Goal: Use online tool/utility: Utilize a website feature to perform a specific function

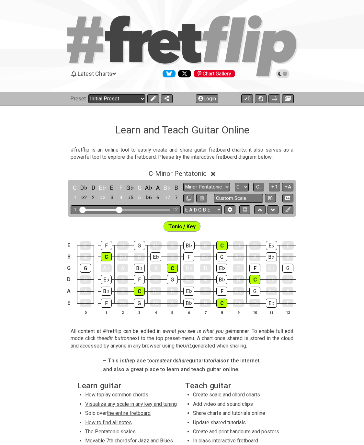
click at [119, 102] on select "Welcome to #fretflip! Initial Preset Custom Preset Minor Pentatonic Major Penta…" at bounding box center [116, 98] width 57 height 9
click at [88, 94] on select "Welcome to #fretflip! Initial Preset Custom Preset Minor Pentatonic Major Penta…" at bounding box center [116, 98] width 57 height 9
select select "/template"
select select "A"
select select "Root"
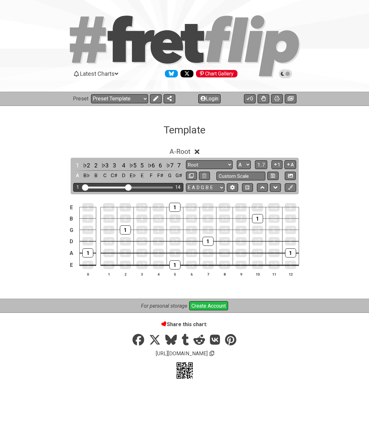
drag, startPoint x: 120, startPoint y: 186, endPoint x: 127, endPoint y: 189, distance: 7.9
click at [127, 187] on input "Visible fret range" at bounding box center [128, 187] width 92 height 0
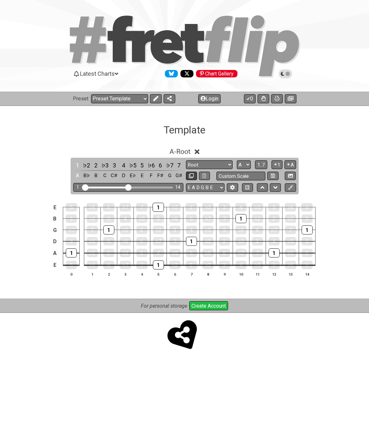
click at [188, 176] on button at bounding box center [191, 176] width 11 height 9
select select "A"
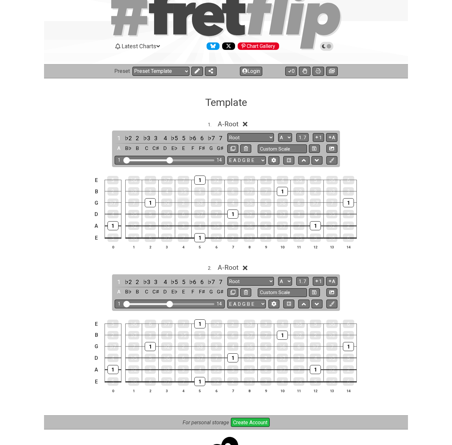
scroll to position [62, 0]
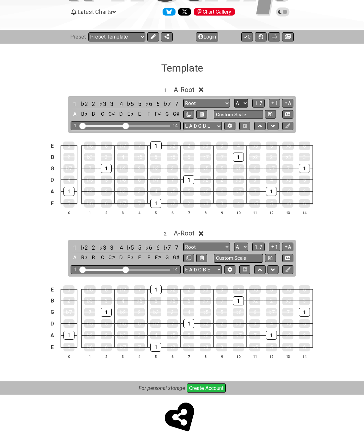
click at [243, 104] on select "A♭ A A♯ B♭ B C C♯ D♭ D D♯ E♭ E F F♯ G♭ G G♯" at bounding box center [241, 103] width 14 height 9
select select "C"
click at [234, 99] on select "A♭ A A♯ B♭ B C C♯ D♭ D D♯ E♭ E F F♯ G♭ G G♯" at bounding box center [241, 103] width 14 height 9
click at [207, 98] on div "1 ♭2 2 ♭3 3 4 ♭5 5 ♭6 6 ♭7 7 C D♭ D E♭ E F G♭ G A♭ A B♭ B Root Root Minor Penta…" at bounding box center [182, 114] width 228 height 37
click at [205, 102] on select "Root Root Minor Pentatonic Major Pentatonic Minor Blues Major Blues Major / [PE…" at bounding box center [206, 103] width 47 height 9
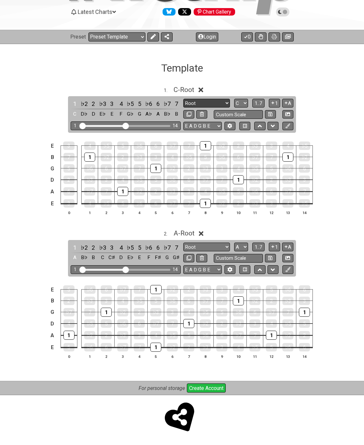
select select "Major / [PERSON_NAME]"
click at [183, 99] on select "Root Root Minor Pentatonic Major Pentatonic Minor Blues Major Blues Major / [PE…" at bounding box center [206, 103] width 47 height 9
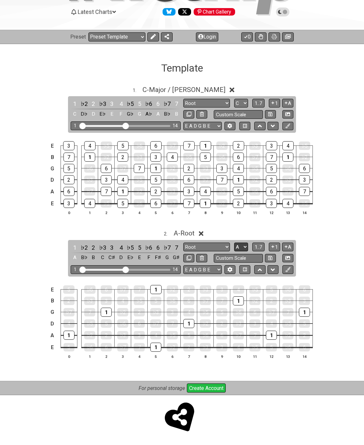
click at [238, 247] on select "A♭ A A♯ B♭ B C C♯ D♭ D D♯ E♭ E F F♯ G♭ G G♯" at bounding box center [241, 247] width 14 height 9
select select "C"
click at [234, 243] on select "A♭ A A♯ B♭ B C C♯ D♭ D D♯ E♭ E F F♯ G♭ G G♯" at bounding box center [241, 247] width 14 height 9
click at [216, 246] on select "Root Root Minor Pentatonic Major Pentatonic Minor Blues Major Blues Major / [PE…" at bounding box center [206, 247] width 47 height 9
select select "Major / [PERSON_NAME]"
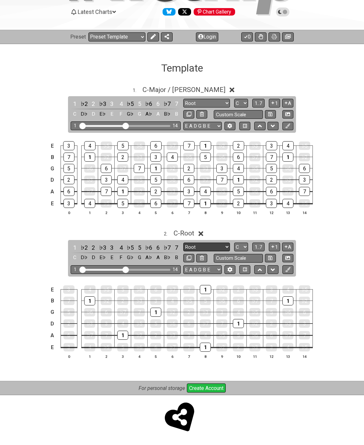
click at [183, 243] on select "Root Root Minor Pentatonic Major Pentatonic Minor Blues Major Blues Major / [PE…" at bounding box center [206, 247] width 47 height 9
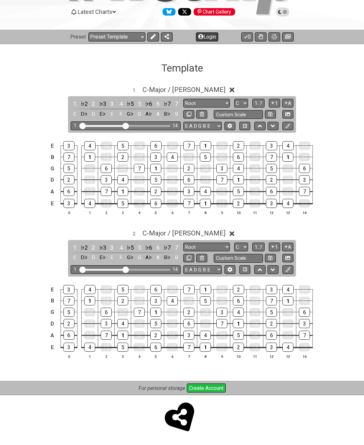
click at [151, 36] on icon at bounding box center [153, 36] width 5 height 5
click at [192, 39] on icon at bounding box center [192, 36] width 5 height 5
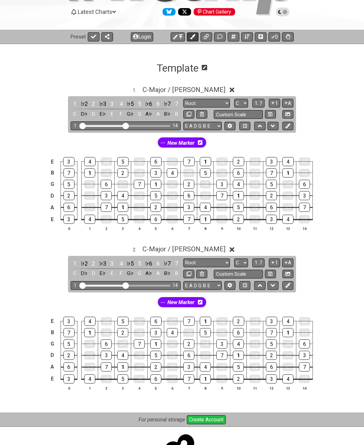
click at [192, 39] on icon at bounding box center [192, 36] width 5 height 5
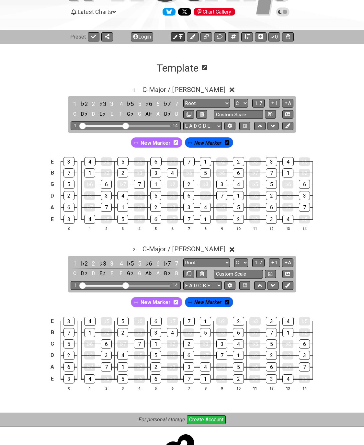
click at [175, 37] on icon at bounding box center [175, 37] width 5 height 5
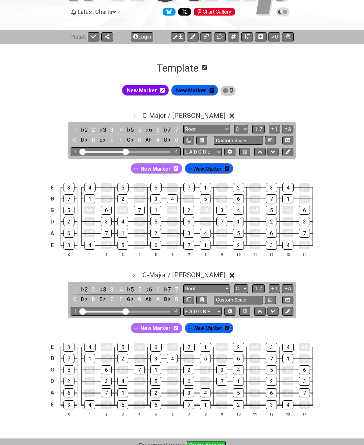
click at [163, 89] on icon at bounding box center [162, 90] width 5 height 5
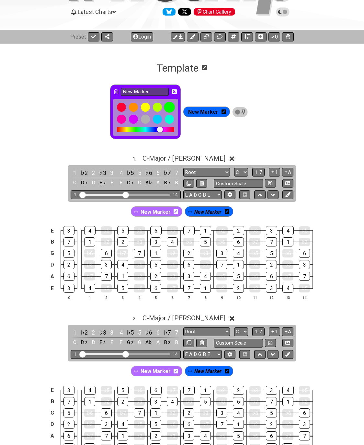
click at [167, 107] on div at bounding box center [169, 107] width 11 height 11
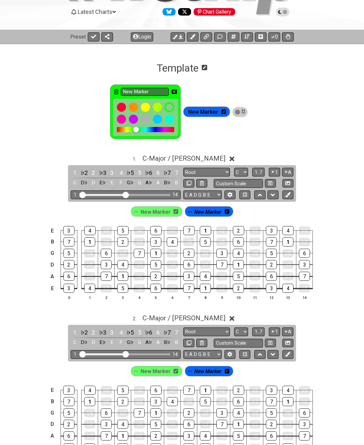
click at [224, 113] on icon at bounding box center [223, 111] width 5 height 5
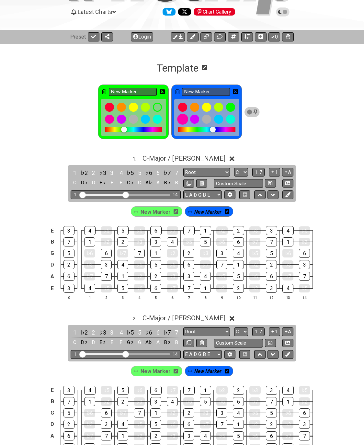
click at [184, 120] on div at bounding box center [182, 119] width 11 height 11
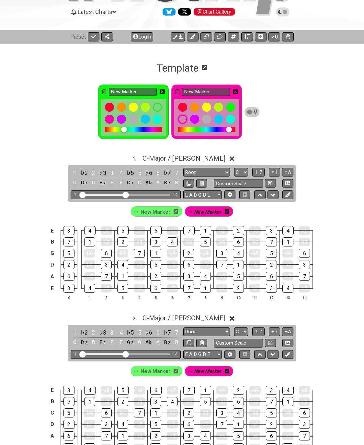
click at [236, 92] on icon at bounding box center [235, 91] width 5 height 5
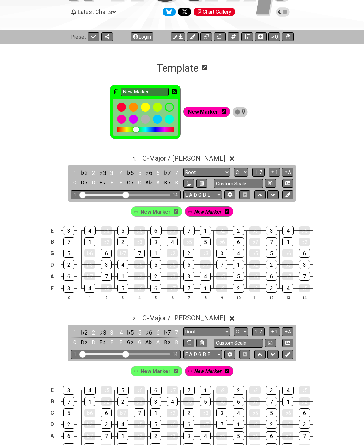
drag, startPoint x: 175, startPoint y: 91, endPoint x: 171, endPoint y: 92, distance: 4.6
click at [175, 91] on icon at bounding box center [174, 91] width 5 height 5
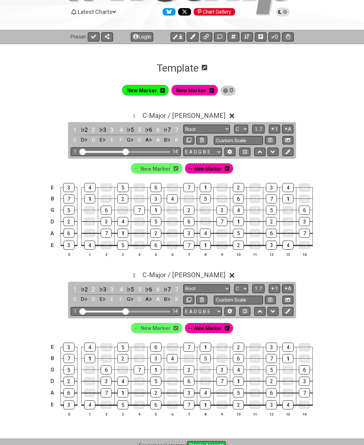
click at [206, 168] on span "New Marker" at bounding box center [207, 168] width 27 height 9
click at [206, 168] on span "New Marker" at bounding box center [208, 168] width 30 height 9
click at [206, 168] on span "New Marker" at bounding box center [207, 168] width 27 height 9
click at [206, 168] on span "New Marker" at bounding box center [208, 168] width 30 height 9
click at [206, 168] on span "New Marker" at bounding box center [207, 168] width 27 height 9
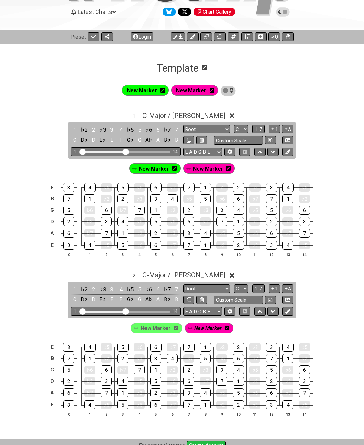
click at [207, 166] on span "New Marker" at bounding box center [208, 168] width 30 height 9
drag, startPoint x: 206, startPoint y: 168, endPoint x: 206, endPoint y: 174, distance: 6.2
click at [205, 168] on span "New Marker" at bounding box center [207, 168] width 27 height 9
click at [203, 169] on span "New Marker" at bounding box center [208, 168] width 30 height 9
drag, startPoint x: 203, startPoint y: 169, endPoint x: 212, endPoint y: 170, distance: 8.8
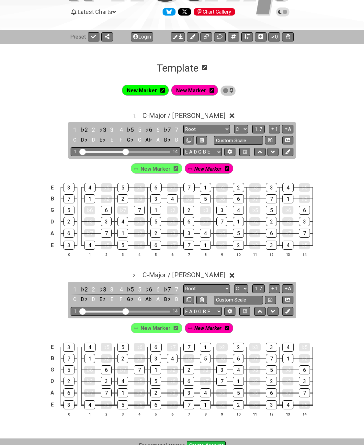
click at [203, 169] on span "New Marker" at bounding box center [207, 168] width 27 height 9
click at [213, 168] on span "New Marker" at bounding box center [208, 168] width 30 height 9
click at [212, 168] on span "New Marker" at bounding box center [207, 168] width 27 height 9
click at [206, 170] on span "New Marker" at bounding box center [208, 168] width 30 height 9
click at [206, 170] on span "New Marker" at bounding box center [207, 168] width 27 height 9
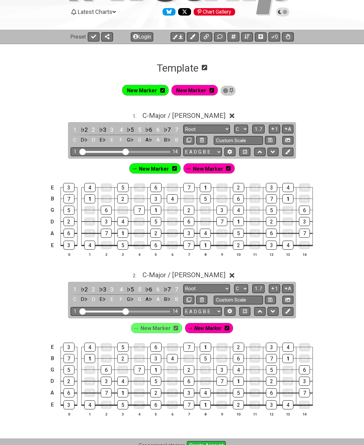
click at [205, 170] on span "New Marker" at bounding box center [208, 168] width 30 height 9
click at [205, 170] on span "New Marker" at bounding box center [207, 168] width 27 height 9
click at [148, 170] on span "New Marker" at bounding box center [154, 168] width 30 height 9
drag, startPoint x: 148, startPoint y: 170, endPoint x: 199, endPoint y: 168, distance: 51.2
click at [199, 168] on div "New Marker New Marker" at bounding box center [182, 168] width 105 height 13
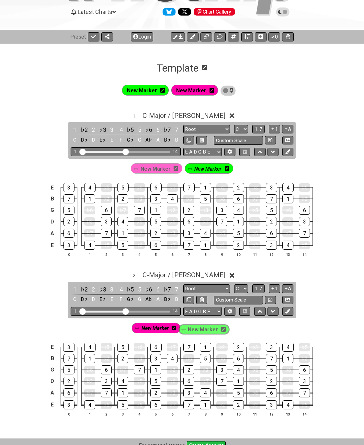
drag, startPoint x: 148, startPoint y: 329, endPoint x: 204, endPoint y: 330, distance: 56.0
click at [204, 330] on div "New Marker New Marker" at bounding box center [181, 328] width 103 height 13
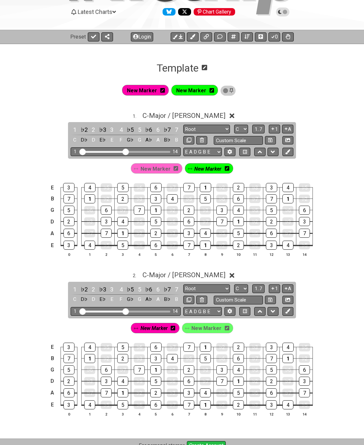
click at [153, 168] on span "New Marker" at bounding box center [156, 168] width 30 height 9
click at [72, 127] on div "1" at bounding box center [75, 129] width 8 height 9
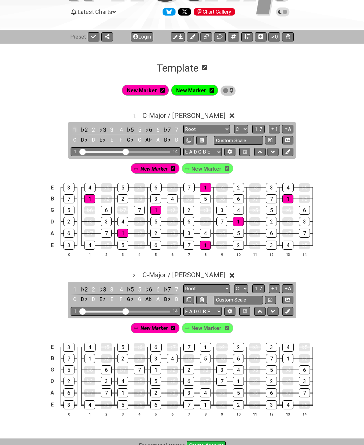
click at [73, 129] on div "1" at bounding box center [75, 129] width 8 height 9
click at [205, 244] on div "1" at bounding box center [205, 245] width 11 height 9
click at [203, 234] on div "4" at bounding box center [205, 233] width 11 height 9
click at [237, 236] on div "5" at bounding box center [238, 233] width 11 height 9
click at [236, 246] on div "2" at bounding box center [238, 245] width 11 height 9
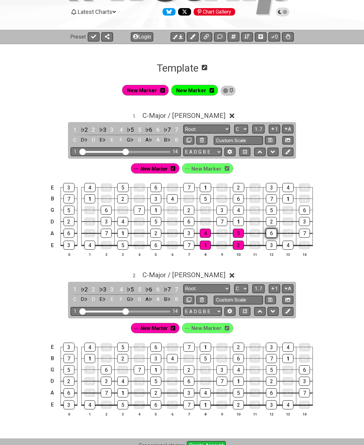
click at [269, 234] on div "6" at bounding box center [271, 233] width 11 height 9
click at [268, 245] on div "3" at bounding box center [271, 245] width 11 height 9
click at [283, 244] on div "4" at bounding box center [287, 245] width 11 height 9
click at [235, 212] on div "4" at bounding box center [238, 210] width 11 height 9
click at [237, 219] on div "1" at bounding box center [238, 221] width 11 height 9
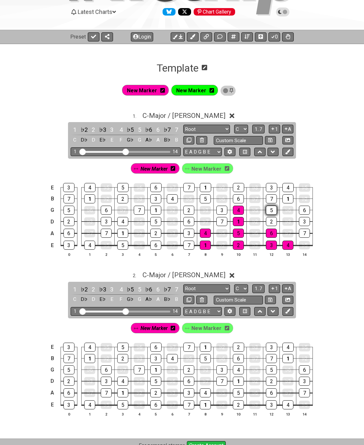
click at [269, 210] on div "5" at bounding box center [271, 210] width 11 height 9
click at [270, 223] on div "2" at bounding box center [271, 221] width 11 height 9
click at [302, 221] on div "3" at bounding box center [304, 221] width 11 height 9
click at [300, 211] on div "6" at bounding box center [304, 210] width 11 height 9
click at [237, 221] on div "1" at bounding box center [238, 221] width 11 height 9
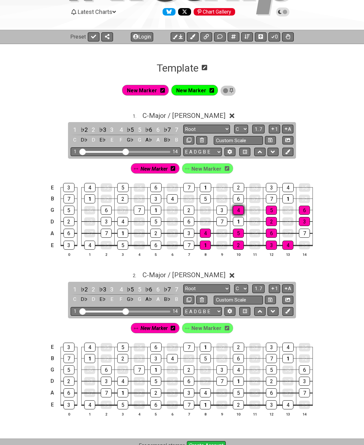
click at [236, 211] on div "4" at bounding box center [238, 210] width 11 height 9
click at [276, 210] on div "5" at bounding box center [271, 210] width 11 height 9
click at [276, 223] on div "2" at bounding box center [271, 221] width 11 height 9
click at [304, 208] on div "6" at bounding box center [304, 210] width 11 height 9
click at [302, 219] on div "3" at bounding box center [304, 221] width 11 height 9
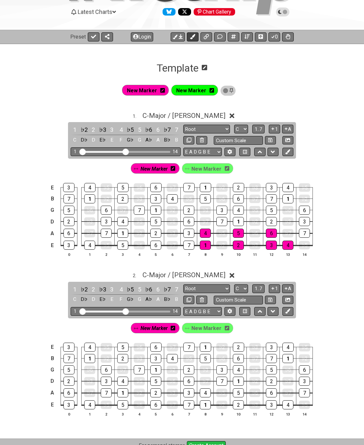
click at [192, 38] on icon at bounding box center [192, 36] width 5 height 5
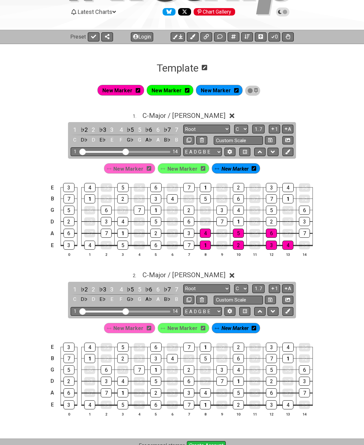
drag, startPoint x: 219, startPoint y: 92, endPoint x: 169, endPoint y: 91, distance: 49.9
click at [169, 91] on div "New Marker New Marker New Marker" at bounding box center [179, 90] width 169 height 14
drag, startPoint x: 222, startPoint y: 167, endPoint x: 181, endPoint y: 168, distance: 41.1
click at [181, 168] on div "New Marker New Marker New Marker" at bounding box center [181, 168] width 159 height 13
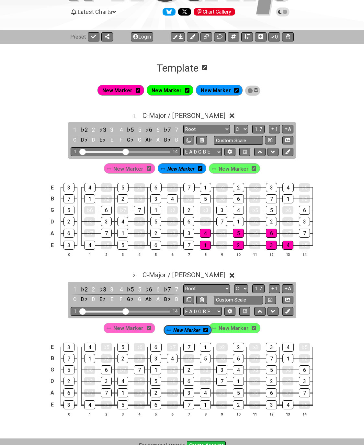
drag, startPoint x: 238, startPoint y: 327, endPoint x: 189, endPoint y: 329, distance: 48.3
click at [189, 329] on div "New Marker New Marker New Marker" at bounding box center [181, 328] width 159 height 13
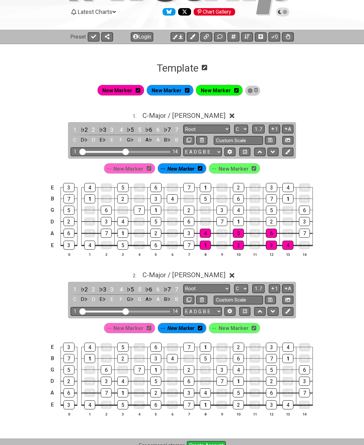
click at [186, 168] on span "New Marker" at bounding box center [180, 168] width 27 height 9
click at [198, 168] on div "New Marker" at bounding box center [181, 168] width 51 height 10
click at [200, 169] on icon at bounding box center [201, 168] width 5 height 5
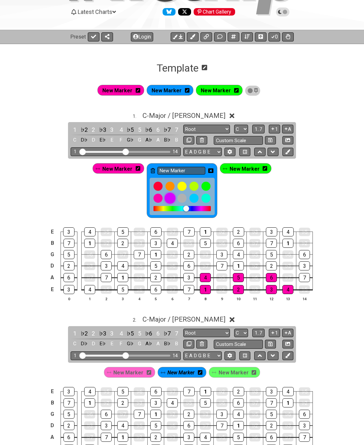
click at [169, 196] on div at bounding box center [169, 198] width 11 height 11
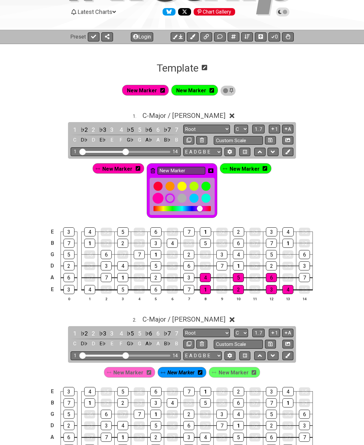
click at [159, 201] on div at bounding box center [157, 198] width 11 height 11
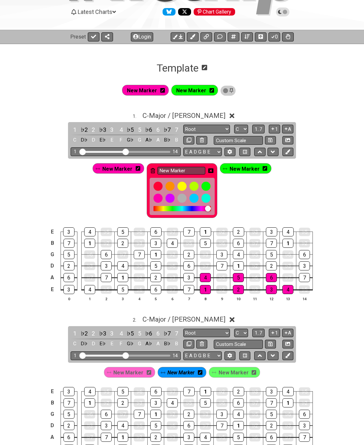
drag, startPoint x: 204, startPoint y: 209, endPoint x: 200, endPoint y: 210, distance: 3.8
click at [205, 210] on div at bounding box center [208, 209] width 6 height 6
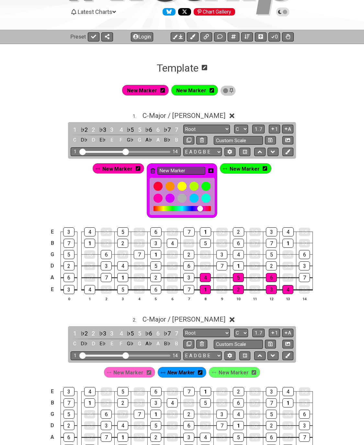
click at [198, 210] on div at bounding box center [200, 209] width 6 height 6
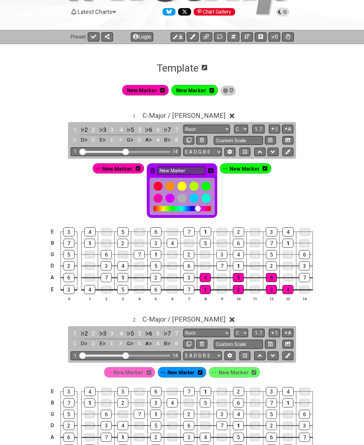
click at [200, 210] on div at bounding box center [198, 209] width 6 height 6
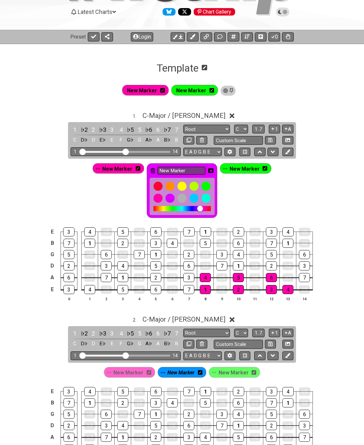
click at [209, 169] on icon at bounding box center [210, 170] width 5 height 5
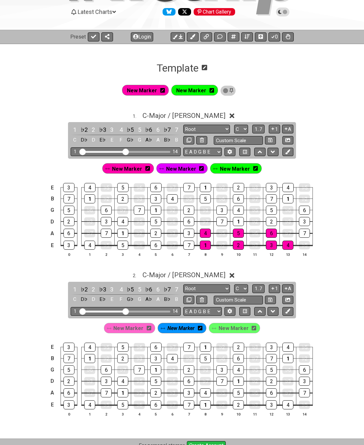
click at [186, 166] on span "New Marker" at bounding box center [181, 168] width 30 height 9
click at [233, 220] on div "1" at bounding box center [238, 221] width 11 height 9
click at [236, 209] on div "4" at bounding box center [238, 210] width 11 height 9
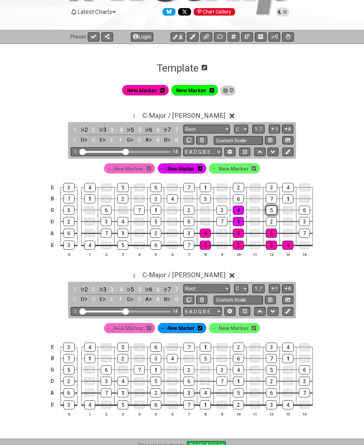
click at [270, 211] on div "5" at bounding box center [271, 210] width 11 height 9
click at [270, 220] on div "2" at bounding box center [271, 221] width 11 height 9
click at [300, 211] on div "6" at bounding box center [304, 210] width 11 height 9
click at [302, 222] on div "3" at bounding box center [304, 221] width 11 height 9
click at [130, 172] on span "New Marker" at bounding box center [128, 168] width 30 height 9
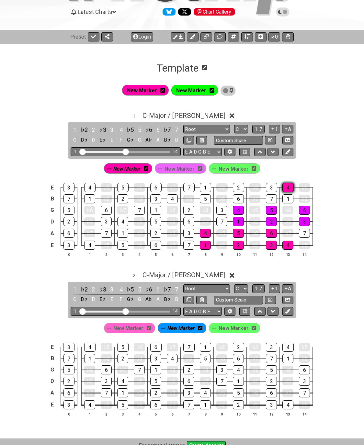
click at [287, 188] on div "4" at bounding box center [287, 187] width 11 height 9
drag, startPoint x: 287, startPoint y: 196, endPoint x: 248, endPoint y: 204, distance: 40.1
click at [287, 196] on div "1" at bounding box center [287, 198] width 11 height 9
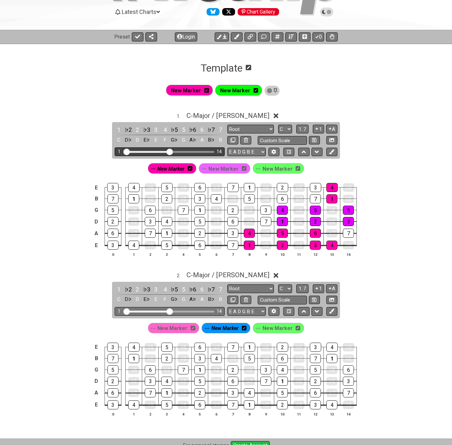
drag, startPoint x: 170, startPoint y: 155, endPoint x: 174, endPoint y: 155, distance: 3.9
click at [174, 155] on div "1 14" at bounding box center [170, 151] width 110 height 9
drag, startPoint x: 170, startPoint y: 152, endPoint x: 179, endPoint y: 152, distance: 8.4
click at [179, 151] on input "Visible fret range" at bounding box center [170, 151] width 92 height 0
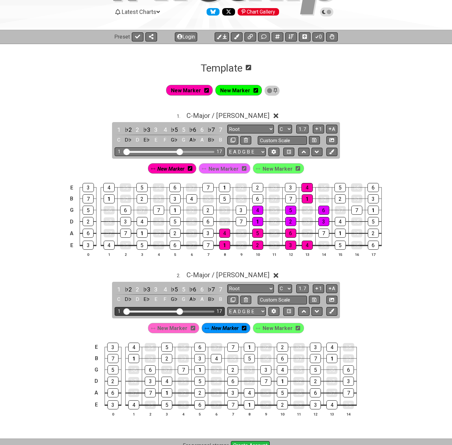
drag, startPoint x: 170, startPoint y: 309, endPoint x: 180, endPoint y: 310, distance: 10.1
click at [180, 311] on input "Visible fret range" at bounding box center [170, 311] width 92 height 0
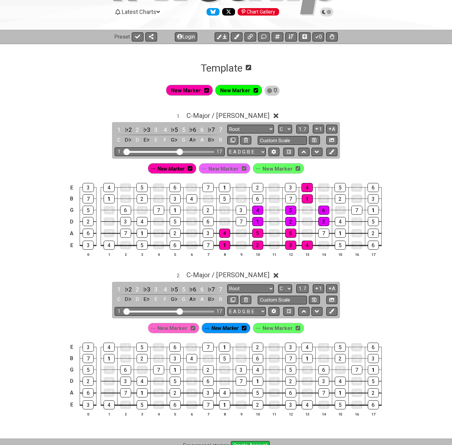
click at [169, 167] on span "New Marker" at bounding box center [170, 168] width 27 height 9
click at [169, 167] on span "New Marker" at bounding box center [171, 168] width 30 height 9
click at [337, 197] on div "2" at bounding box center [340, 198] width 11 height 9
click at [338, 188] on div "5" at bounding box center [339, 187] width 11 height 9
click at [375, 187] on div "6" at bounding box center [372, 187] width 11 height 9
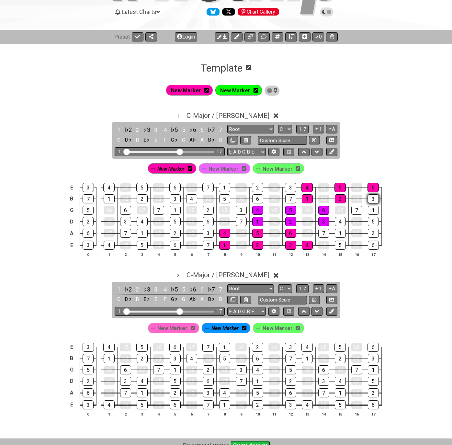
click at [372, 200] on div "3" at bounding box center [373, 198] width 11 height 9
click at [220, 169] on span "New Marker" at bounding box center [224, 168] width 30 height 9
click at [338, 222] on div "4" at bounding box center [340, 221] width 11 height 9
click at [303, 244] on div "4" at bounding box center [307, 245] width 11 height 9
click at [303, 243] on div "4" at bounding box center [307, 245] width 11 height 9
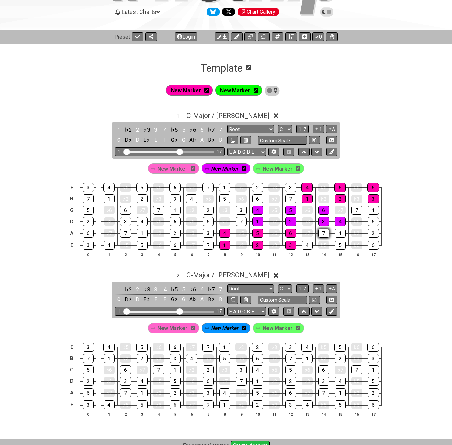
click at [321, 232] on div "7" at bounding box center [323, 233] width 11 height 9
click at [319, 232] on div "7" at bounding box center [323, 233] width 11 height 9
click at [320, 233] on div "7" at bounding box center [323, 233] width 11 height 9
click at [176, 166] on span "New Marker" at bounding box center [172, 168] width 30 height 9
click at [176, 167] on span "New Marker" at bounding box center [170, 168] width 27 height 9
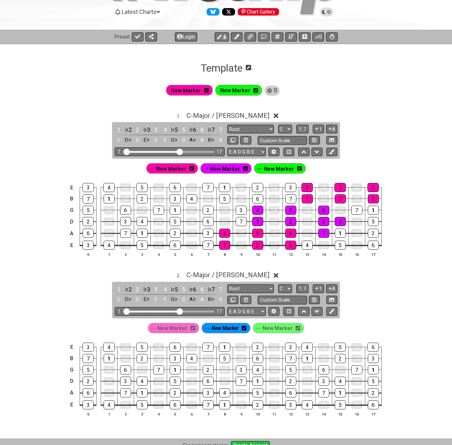
click at [176, 168] on span "New Marker" at bounding box center [171, 168] width 30 height 9
click at [324, 232] on div "7" at bounding box center [323, 233] width 11 height 9
click at [230, 171] on span "New Marker" at bounding box center [224, 168] width 30 height 9
drag, startPoint x: 359, startPoint y: 210, endPoint x: 355, endPoint y: 211, distance: 4.3
click at [358, 210] on div "7" at bounding box center [356, 210] width 11 height 9
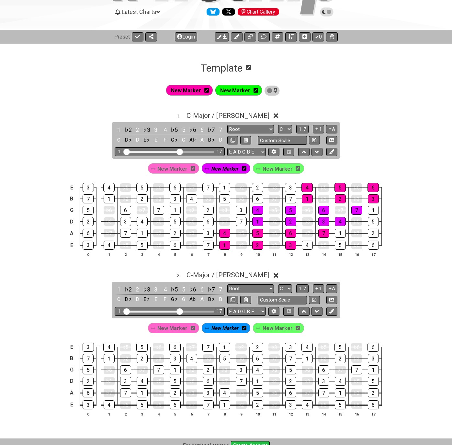
click at [273, 169] on span "New Marker" at bounding box center [278, 168] width 30 height 9
click at [143, 232] on div "1" at bounding box center [142, 233] width 11 height 9
click at [141, 221] on div "4" at bounding box center [142, 221] width 11 height 9
click at [175, 232] on div "2" at bounding box center [175, 233] width 11 height 9
click at [176, 222] on div "5" at bounding box center [175, 221] width 11 height 9
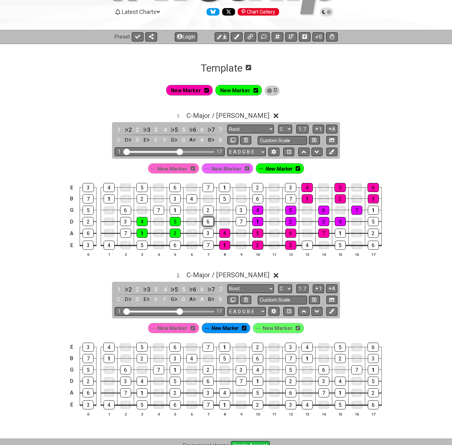
click at [206, 223] on div "6" at bounding box center [208, 221] width 11 height 9
click at [203, 231] on div "3" at bounding box center [208, 233] width 11 height 9
click at [238, 221] on div "7" at bounding box center [241, 221] width 11 height 9
click at [308, 198] on div "1" at bounding box center [307, 198] width 11 height 9
click at [305, 188] on div "4" at bounding box center [306, 187] width 11 height 9
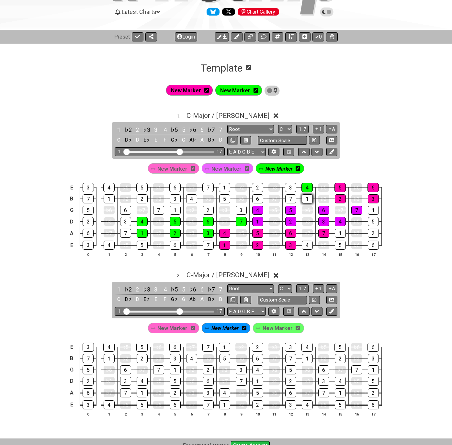
click at [305, 196] on div "1" at bounding box center [307, 198] width 11 height 9
click at [306, 187] on div "4" at bounding box center [306, 187] width 11 height 9
click at [344, 186] on div "5" at bounding box center [339, 187] width 11 height 9
click at [341, 198] on div "2" at bounding box center [340, 198] width 11 height 9
click at [338, 188] on div "5" at bounding box center [339, 187] width 11 height 9
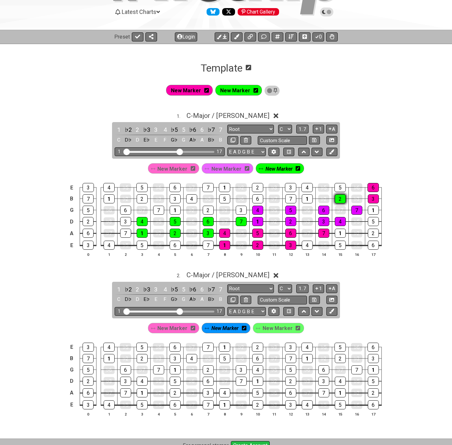
click at [337, 199] on div "2" at bounding box center [340, 198] width 11 height 9
click at [369, 186] on div "6" at bounding box center [372, 187] width 11 height 9
click at [370, 198] on div "3" at bounding box center [373, 198] width 11 height 9
click at [369, 187] on div "6" at bounding box center [372, 187] width 11 height 9
drag, startPoint x: 370, startPoint y: 197, endPoint x: 357, endPoint y: 200, distance: 13.7
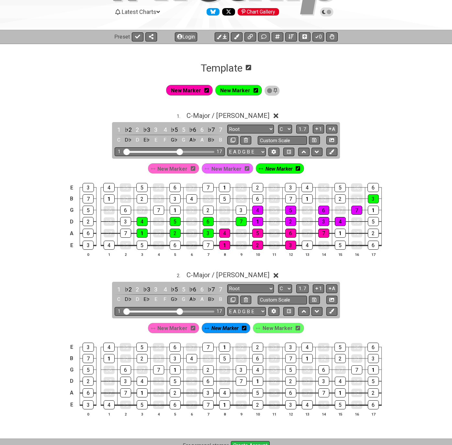
click at [370, 198] on div "3" at bounding box center [373, 198] width 11 height 9
click at [339, 221] on div "4" at bounding box center [340, 221] width 11 height 9
click at [341, 222] on div "4" at bounding box center [340, 221] width 11 height 9
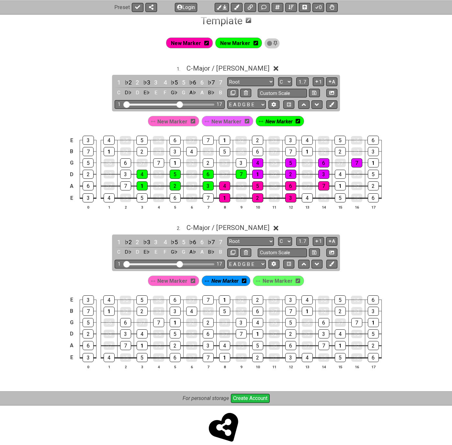
scroll to position [119, 0]
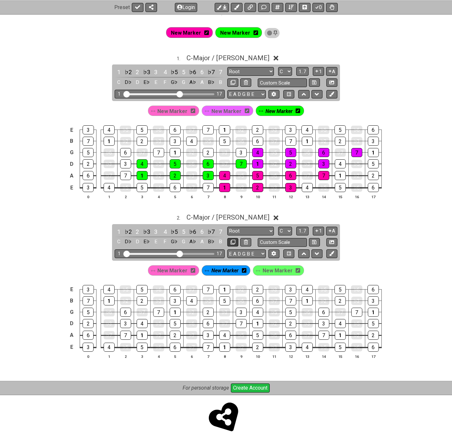
click at [233, 242] on icon at bounding box center [233, 242] width 5 height 5
select select "Major / [PERSON_NAME]"
select select "C"
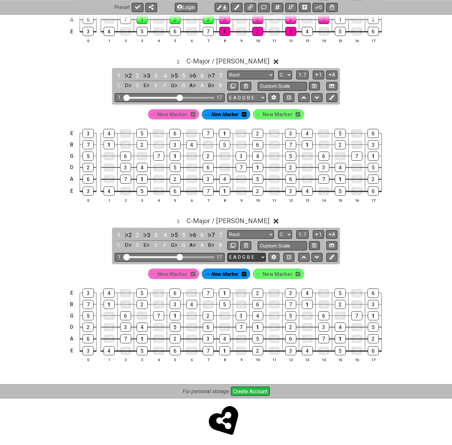
scroll to position [279, 0]
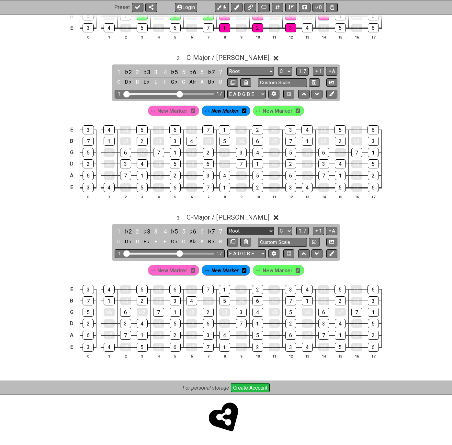
click at [261, 231] on select "Root Root Minor Pentatonic Major Pentatonic Minor Blues Major Blues Major / [PE…" at bounding box center [250, 231] width 47 height 9
select select "Dorian"
click at [227, 227] on select "Root Root Minor Pentatonic Major Pentatonic Minor Blues Major Blues Major / [PE…" at bounding box center [250, 231] width 47 height 9
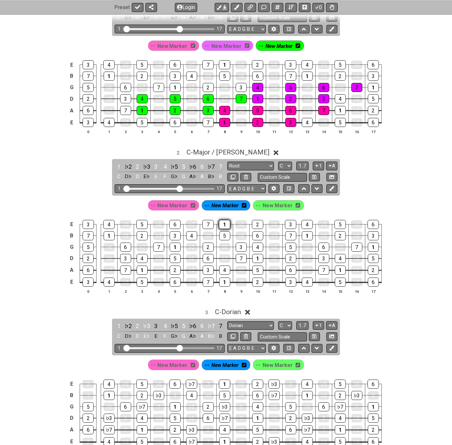
scroll to position [182, 0]
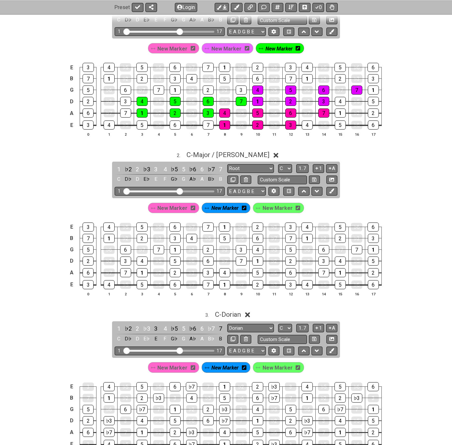
click at [182, 206] on span "New Marker" at bounding box center [172, 207] width 30 height 9
click at [226, 273] on div "4" at bounding box center [224, 272] width 11 height 9
click at [227, 287] on div "1" at bounding box center [224, 284] width 11 height 9
click at [254, 275] on div "5" at bounding box center [257, 272] width 11 height 9
click at [254, 288] on div "2" at bounding box center [257, 284] width 11 height 9
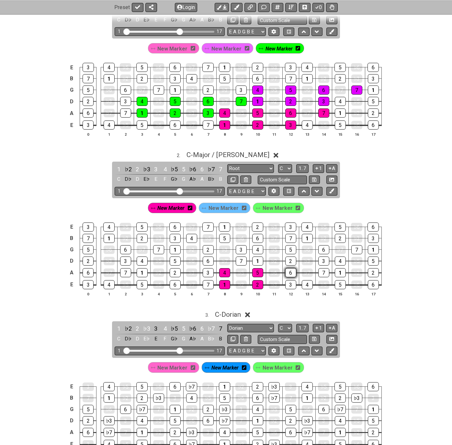
click at [292, 275] on div "6" at bounding box center [290, 272] width 11 height 9
click at [322, 274] on div "7" at bounding box center [323, 272] width 11 height 9
click at [291, 284] on div "3" at bounding box center [290, 284] width 11 height 9
click at [262, 168] on select "Root Root Minor Pentatonic Major Pentatonic Minor Blues Major Blues Major / [PE…" at bounding box center [250, 168] width 47 height 9
click at [227, 164] on select "Root Root Minor Pentatonic Major Pentatonic Minor Blues Major Blues Major / [PE…" at bounding box center [250, 168] width 47 height 9
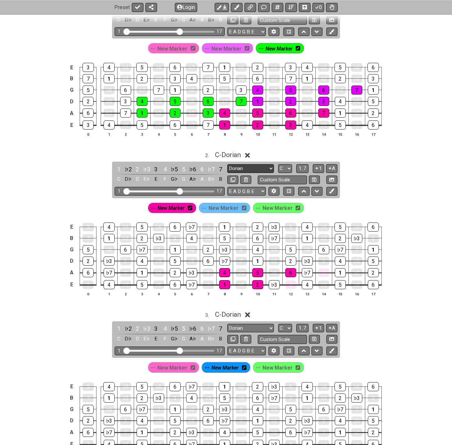
click at [261, 169] on select "Root Root Minor Pentatonic Major Pentatonic Minor Blues Major Blues Major / [PE…" at bounding box center [250, 168] width 47 height 9
click at [227, 164] on select "Root Root Minor Pentatonic Major Pentatonic Minor Blues Major Blues Major / [PE…" at bounding box center [250, 168] width 47 height 9
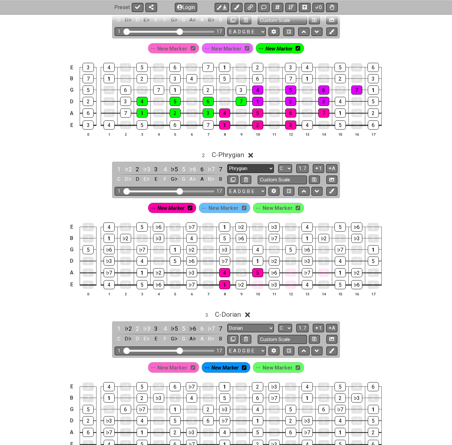
click at [260, 166] on select "Root Root Minor Pentatonic Major Pentatonic Minor Blues Major Blues Major / [PE…" at bounding box center [250, 168] width 47 height 9
click at [227, 164] on select "Root Root Minor Pentatonic Major Pentatonic Minor Blues Major Blues Major / [PE…" at bounding box center [250, 168] width 47 height 9
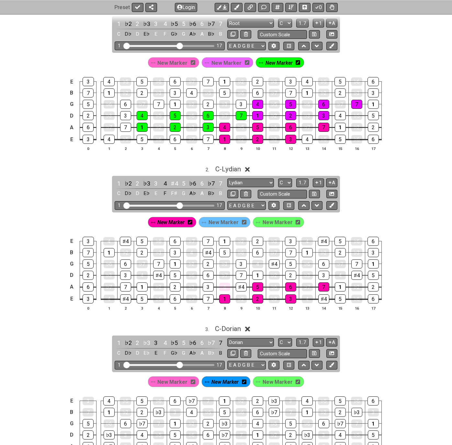
scroll to position [214, 0]
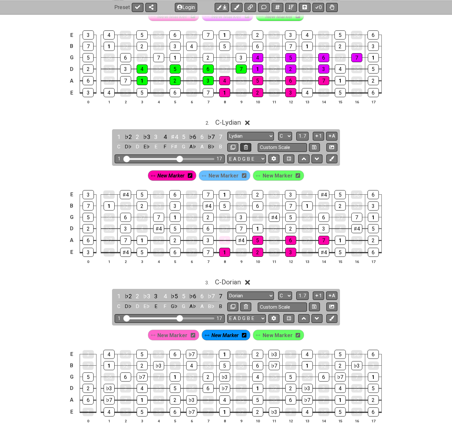
click at [245, 147] on icon at bounding box center [246, 147] width 4 height 5
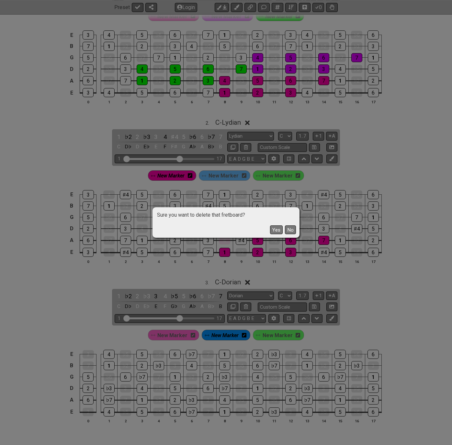
drag, startPoint x: 276, startPoint y: 230, endPoint x: 275, endPoint y: 223, distance: 7.4
click at [276, 230] on button "Yes" at bounding box center [276, 229] width 13 height 9
select select "Dorian"
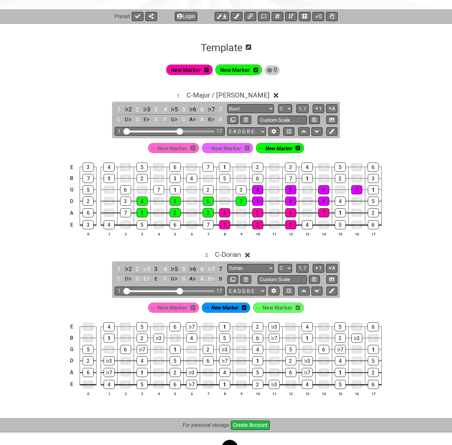
scroll to position [22, 0]
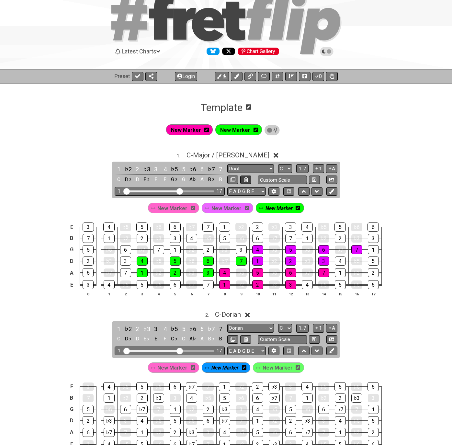
click at [244, 179] on icon at bounding box center [246, 179] width 4 height 5
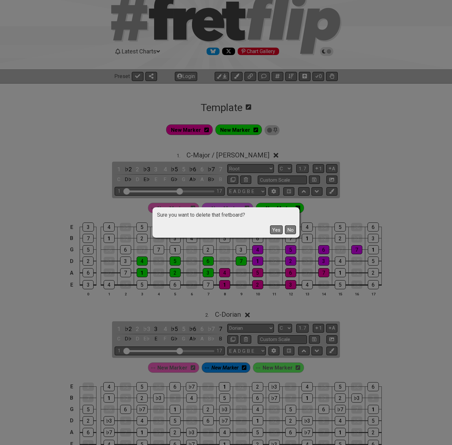
click at [274, 230] on button "Yes" at bounding box center [276, 229] width 13 height 9
select select "Dorian"
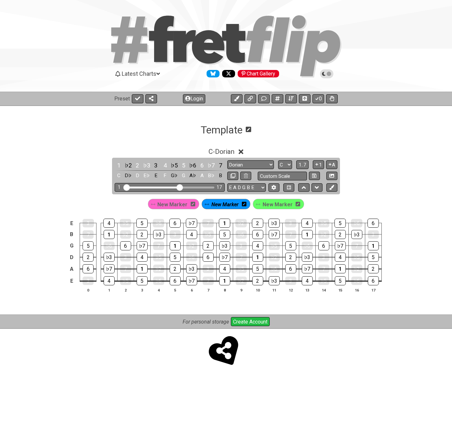
scroll to position [0, 0]
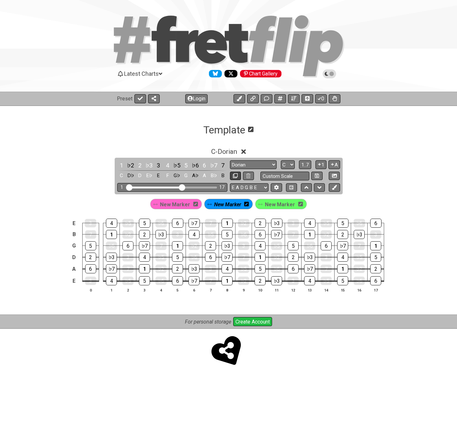
click at [233, 175] on icon at bounding box center [235, 175] width 5 height 5
select select "Dorian"
select select "C"
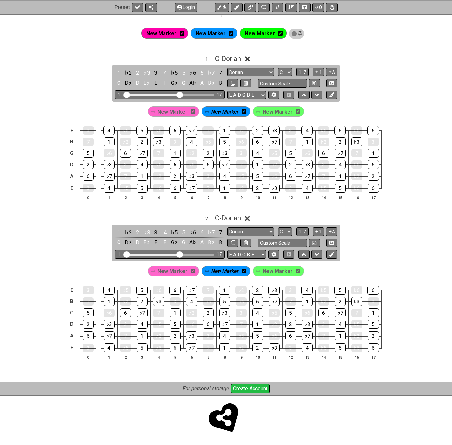
scroll to position [119, 0]
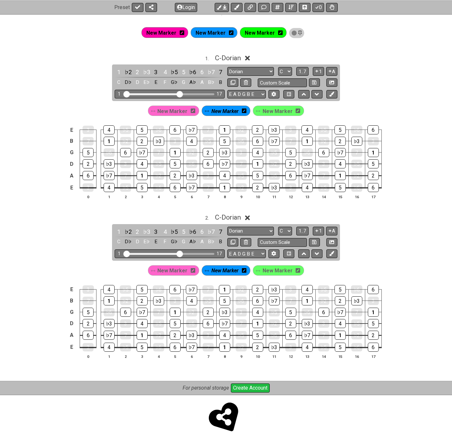
click at [278, 32] on icon at bounding box center [280, 32] width 5 height 5
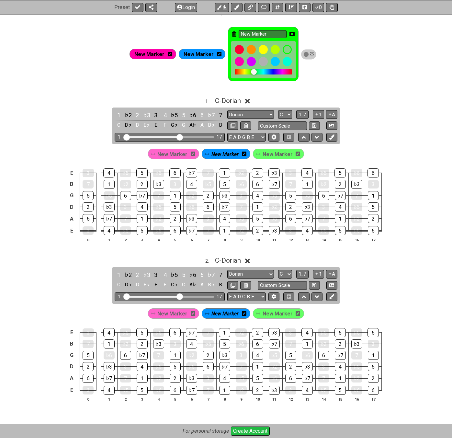
click at [234, 33] on icon at bounding box center [234, 33] width 5 height 5
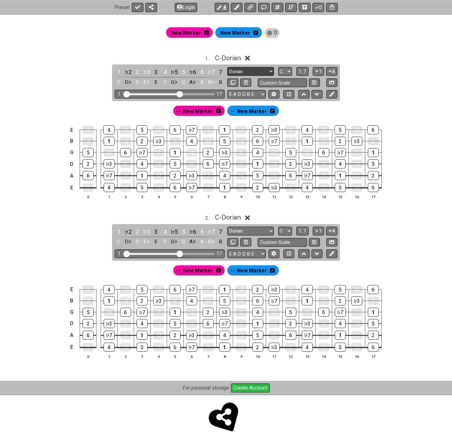
click at [257, 72] on select "Root Root Minor Pentatonic Major Pentatonic Minor Blues Major Blues Major / [PE…" at bounding box center [250, 71] width 47 height 9
select select "Major / [PERSON_NAME]"
click at [227, 67] on select "Root Root Minor Pentatonic Major Pentatonic Minor Blues Major Blues Major / [PE…" at bounding box center [250, 71] width 47 height 9
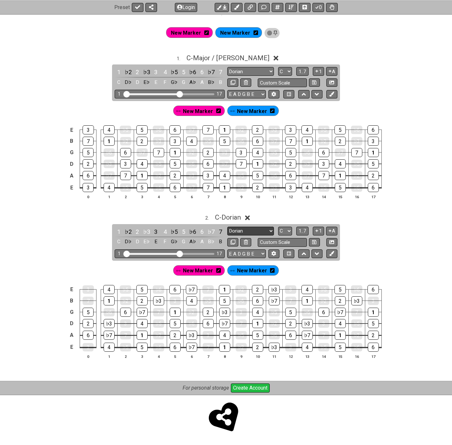
click at [261, 231] on select "Root Root Minor Pentatonic Major Pentatonic Minor Blues Major Blues Major / [PE…" at bounding box center [250, 231] width 47 height 9
select select "Major / [PERSON_NAME]"
click at [227, 227] on select "Root Root Minor Pentatonic Major Pentatonic Minor Blues Major Blues Major / [PE…" at bounding box center [250, 231] width 47 height 9
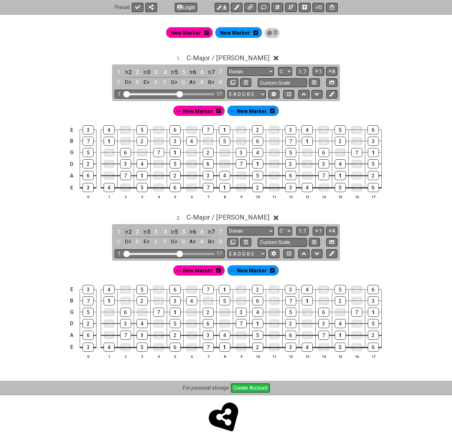
click at [192, 112] on span "New Marker" at bounding box center [198, 111] width 30 height 9
click at [220, 175] on div "4" at bounding box center [224, 175] width 11 height 9
click at [219, 188] on div "1" at bounding box center [224, 187] width 11 height 9
click at [254, 178] on div "5" at bounding box center [257, 175] width 11 height 9
click at [254, 190] on div "2" at bounding box center [257, 187] width 11 height 9
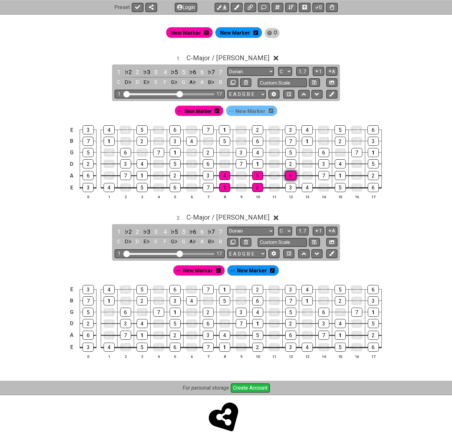
click at [290, 176] on div "6" at bounding box center [290, 175] width 11 height 9
click at [290, 190] on div "3" at bounding box center [290, 187] width 11 height 9
click at [320, 173] on div "7" at bounding box center [323, 175] width 11 height 9
click at [260, 152] on div "4" at bounding box center [257, 152] width 11 height 9
click at [261, 162] on div "1" at bounding box center [257, 163] width 11 height 9
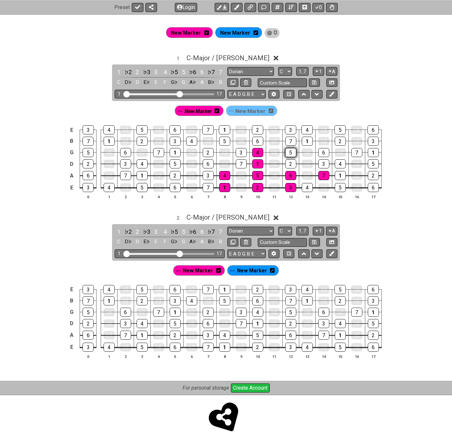
click at [291, 151] on div "5" at bounding box center [290, 152] width 11 height 9
click at [289, 164] on div "2" at bounding box center [290, 163] width 11 height 9
click at [319, 152] on div "6" at bounding box center [323, 152] width 11 height 9
click at [319, 163] on div "3" at bounding box center [323, 163] width 11 height 9
click at [354, 152] on div "7" at bounding box center [356, 152] width 11 height 9
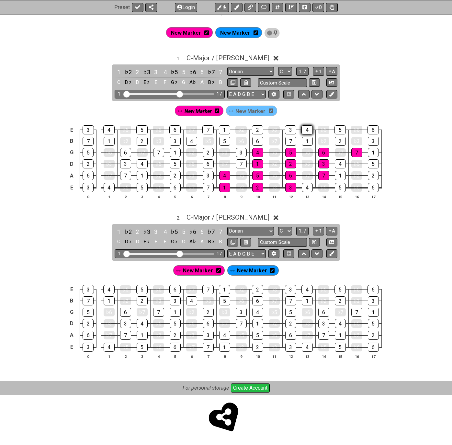
click at [306, 130] on div "4" at bounding box center [306, 129] width 11 height 9
click at [305, 139] on div "1" at bounding box center [307, 141] width 11 height 9
click at [339, 129] on div "5" at bounding box center [339, 129] width 11 height 9
click at [339, 141] on div "2" at bounding box center [340, 141] width 11 height 9
click at [371, 127] on div "6" at bounding box center [372, 129] width 11 height 9
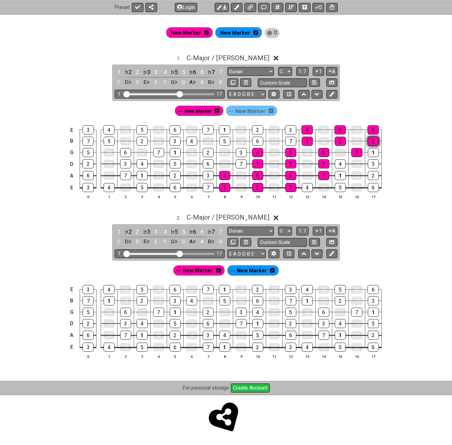
click at [375, 139] on div "3" at bounding box center [373, 141] width 11 height 9
click at [271, 111] on icon at bounding box center [271, 110] width 5 height 5
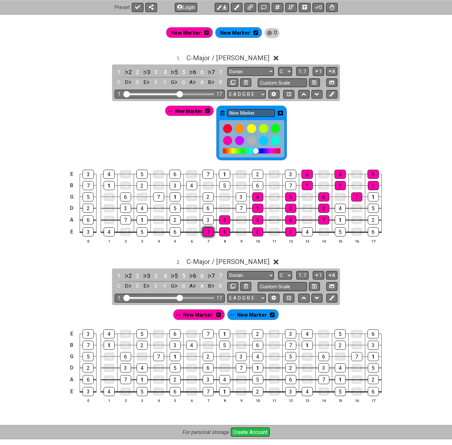
click at [206, 229] on div "7" at bounding box center [208, 231] width 11 height 9
click at [206, 219] on div "3" at bounding box center [208, 219] width 11 height 9
click at [172, 229] on div "6" at bounding box center [175, 231] width 11 height 9
drag, startPoint x: 172, startPoint y: 220, endPoint x: 155, endPoint y: 228, distance: 18.4
click at [171, 220] on div "2" at bounding box center [175, 219] width 11 height 9
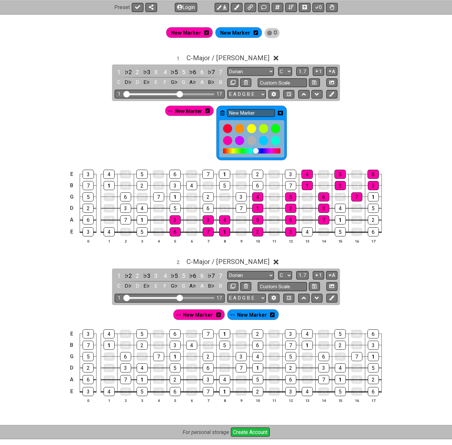
click at [279, 112] on icon at bounding box center [280, 113] width 5 height 5
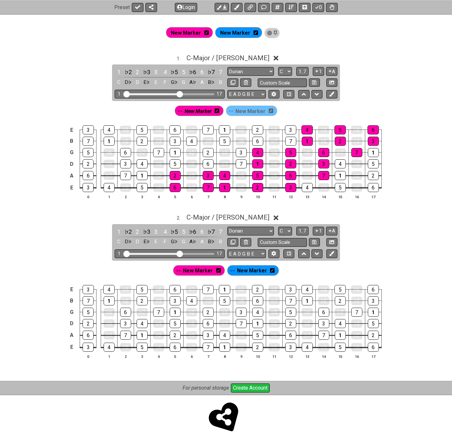
click at [254, 112] on span "New Marker" at bounding box center [250, 111] width 30 height 9
click at [209, 187] on div "7" at bounding box center [208, 187] width 11 height 9
click at [207, 176] on div "3" at bounding box center [208, 175] width 11 height 9
click at [170, 177] on div "2" at bounding box center [175, 175] width 11 height 9
click at [170, 188] on div "6" at bounding box center [175, 187] width 11 height 9
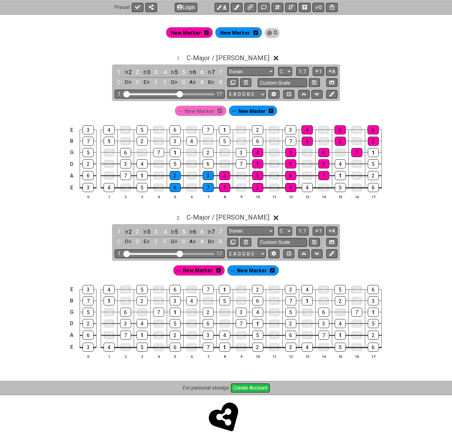
click at [135, 184] on td "5" at bounding box center [142, 182] width 17 height 12
click at [138, 185] on div "5" at bounding box center [142, 187] width 11 height 9
click at [140, 177] on div "1" at bounding box center [142, 175] width 11 height 9
click at [125, 177] on div "7" at bounding box center [125, 175] width 11 height 9
click at [128, 174] on div "7" at bounding box center [125, 175] width 11 height 9
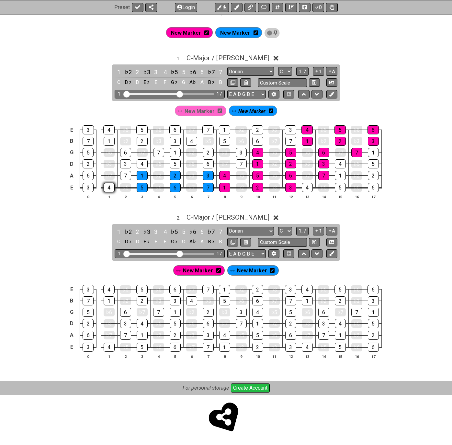
click at [107, 189] on div "4" at bounding box center [109, 187] width 11 height 9
click at [144, 163] on div "4" at bounding box center [142, 163] width 11 height 9
drag, startPoint x: 176, startPoint y: 165, endPoint x: 177, endPoint y: 158, distance: 7.5
click at [176, 165] on div "5" at bounding box center [175, 163] width 11 height 9
click at [177, 153] on div "1" at bounding box center [175, 152] width 11 height 9
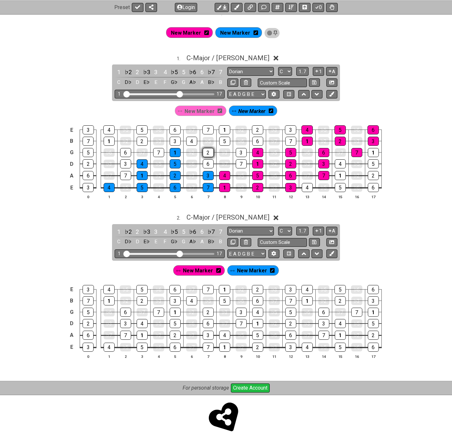
click at [210, 152] on div "2" at bounding box center [208, 152] width 11 height 9
click at [208, 162] on div "6" at bounding box center [208, 163] width 11 height 9
click at [241, 153] on div "3" at bounding box center [241, 152] width 11 height 9
click at [239, 162] on div "7" at bounding box center [241, 163] width 11 height 9
click at [256, 140] on div "6" at bounding box center [257, 141] width 11 height 9
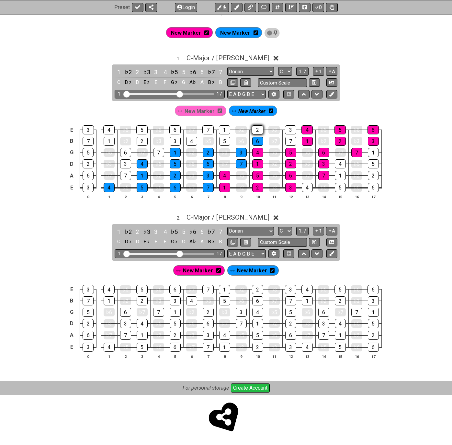
click at [255, 133] on div "2" at bounding box center [257, 129] width 11 height 9
click at [290, 131] on div "3" at bounding box center [290, 129] width 11 height 9
click at [289, 140] on div "7" at bounding box center [290, 141] width 11 height 9
drag, startPoint x: 221, startPoint y: 131, endPoint x: 222, endPoint y: 137, distance: 5.5
click at [221, 131] on div "1" at bounding box center [224, 129] width 11 height 9
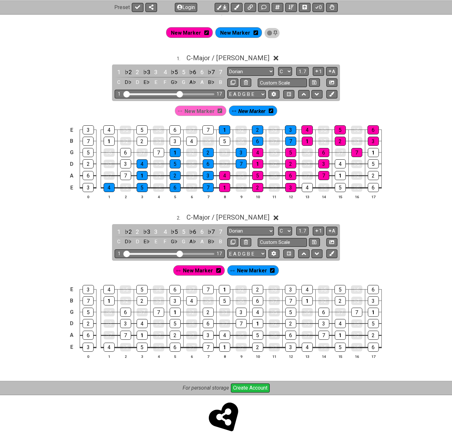
drag, startPoint x: 223, startPoint y: 140, endPoint x: 212, endPoint y: 137, distance: 10.7
click at [223, 140] on div "5" at bounding box center [224, 141] width 11 height 9
click at [185, 141] on td "♭2" at bounding box center [191, 146] width 17 height 11
click at [188, 141] on div "4" at bounding box center [191, 141] width 11 height 9
click at [198, 113] on span "New Marker" at bounding box center [200, 111] width 30 height 9
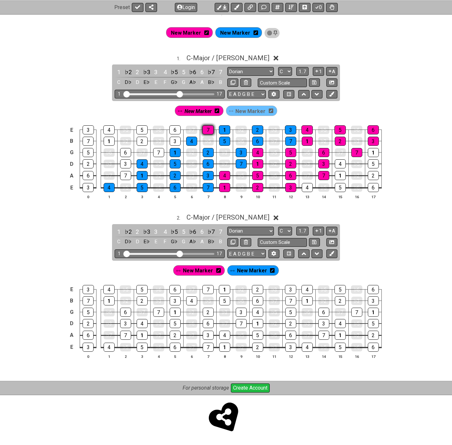
click at [205, 129] on div "7" at bounding box center [207, 129] width 11 height 9
click at [173, 131] on div "6" at bounding box center [174, 129] width 11 height 9
drag, startPoint x: 173, startPoint y: 139, endPoint x: 133, endPoint y: 135, distance: 40.0
click at [172, 140] on div "3" at bounding box center [175, 141] width 11 height 9
click at [140, 140] on div "2" at bounding box center [142, 141] width 11 height 9
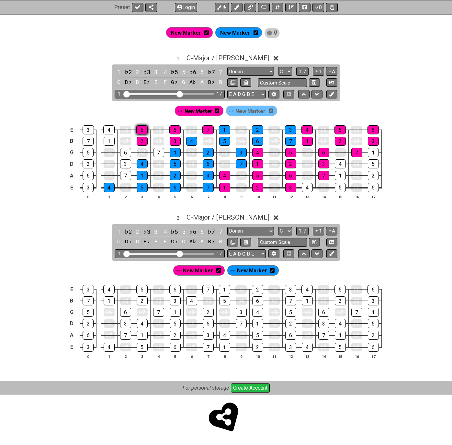
click at [140, 130] on div "5" at bounding box center [141, 129] width 11 height 9
click at [113, 141] on div "1" at bounding box center [109, 141] width 11 height 9
click at [111, 126] on div "4" at bounding box center [108, 129] width 11 height 9
click at [159, 152] on div "7" at bounding box center [158, 152] width 11 height 9
click at [122, 152] on div "6" at bounding box center [125, 152] width 11 height 9
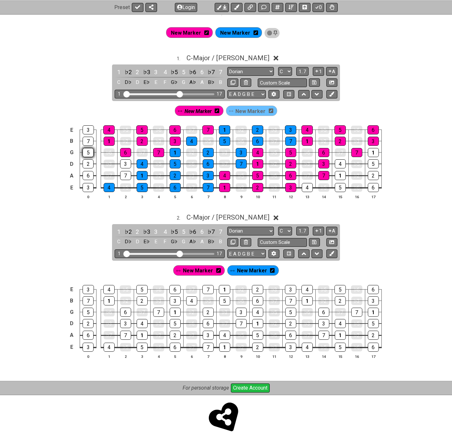
click at [87, 152] on div "5" at bounding box center [88, 152] width 11 height 9
click at [91, 159] on div "2" at bounding box center [88, 163] width 11 height 9
click at [124, 163] on div "3" at bounding box center [125, 163] width 11 height 9
click at [125, 174] on div "7" at bounding box center [125, 175] width 11 height 9
click at [89, 175] on div "6" at bounding box center [88, 175] width 11 height 9
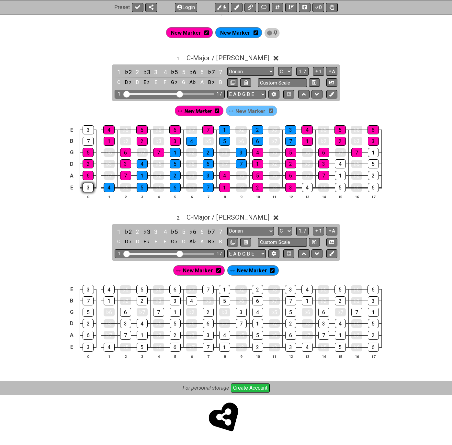
click at [88, 186] on div "3" at bounding box center [88, 187] width 11 height 9
click at [248, 111] on span "New Marker" at bounding box center [250, 111] width 30 height 9
click at [85, 141] on div "7" at bounding box center [88, 141] width 11 height 9
click at [87, 127] on div "3" at bounding box center [88, 129] width 11 height 9
click at [243, 110] on span "New Marker" at bounding box center [251, 111] width 27 height 9
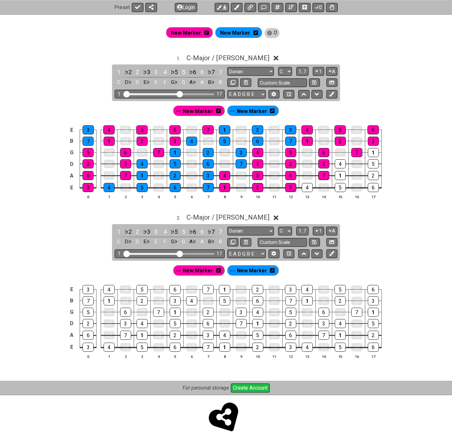
click at [249, 112] on span "New Marker" at bounding box center [252, 111] width 30 height 9
click at [309, 184] on div "4" at bounding box center [307, 187] width 11 height 9
click at [339, 185] on div "5" at bounding box center [340, 187] width 11 height 9
click at [369, 185] on div "6" at bounding box center [373, 187] width 11 height 9
click at [369, 176] on div "2" at bounding box center [373, 175] width 11 height 9
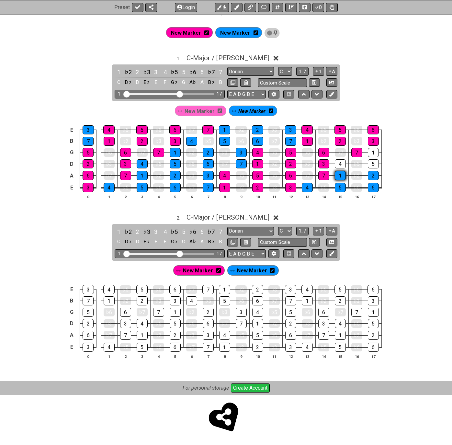
click at [340, 175] on div "1" at bounding box center [340, 175] width 11 height 9
click at [341, 165] on div "4" at bounding box center [340, 163] width 11 height 9
click at [369, 162] on div "5" at bounding box center [373, 163] width 11 height 9
click at [373, 153] on div "1" at bounding box center [373, 152] width 11 height 9
drag, startPoint x: 181, startPoint y: 94, endPoint x: 195, endPoint y: 96, distance: 13.5
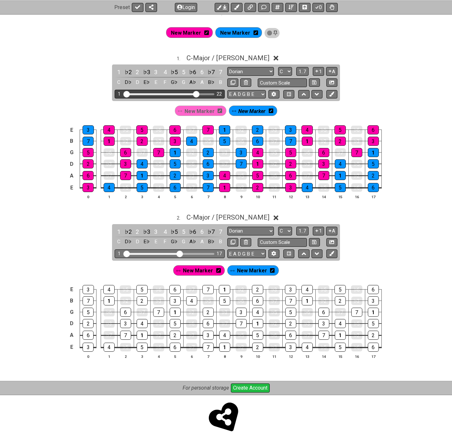
click at [195, 94] on input "Visible fret range" at bounding box center [170, 94] width 92 height 0
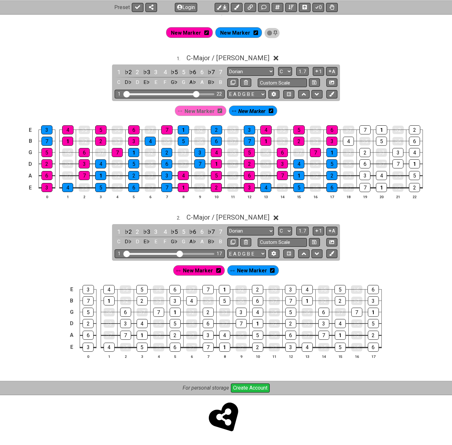
click at [253, 113] on span "New Marker" at bounding box center [251, 111] width 27 height 9
drag, startPoint x: 367, startPoint y: 187, endPoint x: 362, endPoint y: 180, distance: 9.1
click at [367, 187] on div "7" at bounding box center [364, 187] width 11 height 9
click at [361, 176] on div "3" at bounding box center [364, 175] width 11 height 8
click at [362, 175] on div "3" at bounding box center [364, 175] width 11 height 8
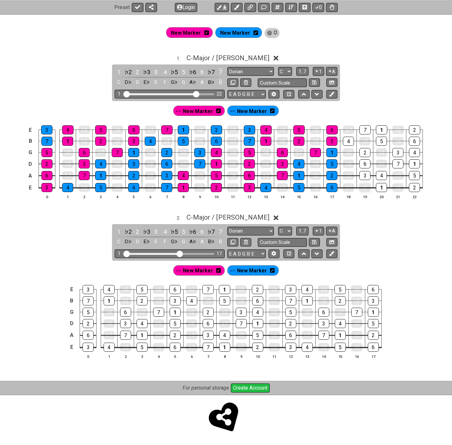
click at [363, 185] on div "7" at bounding box center [364, 187] width 11 height 8
click at [251, 115] on span "New Marker" at bounding box center [252, 111] width 30 height 9
click at [367, 189] on div "7" at bounding box center [364, 187] width 11 height 9
click at [365, 177] on div "3" at bounding box center [364, 175] width 11 height 9
drag, startPoint x: 362, startPoint y: 162, endPoint x: 363, endPoint y: 156, distance: 6.2
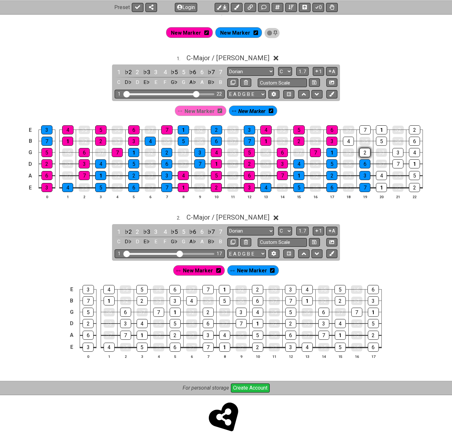
click at [362, 162] on div "6" at bounding box center [364, 163] width 11 height 9
click at [362, 153] on div "2" at bounding box center [364, 152] width 11 height 9
click at [397, 152] on div "3" at bounding box center [397, 152] width 11 height 9
click at [396, 163] on div "7" at bounding box center [397, 163] width 11 height 9
drag, startPoint x: 350, startPoint y: 141, endPoint x: 355, endPoint y: 141, distance: 5.2
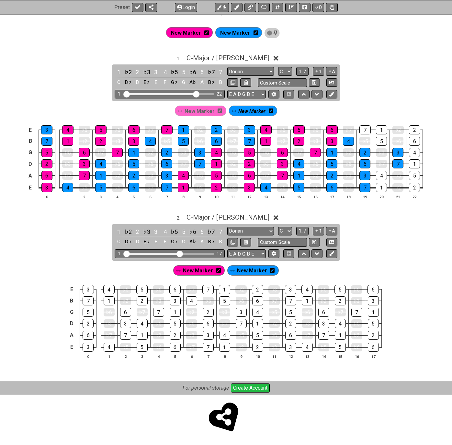
click at [349, 141] on div "4" at bounding box center [348, 141] width 11 height 9
click at [381, 142] on div "5" at bounding box center [381, 141] width 11 height 9
click at [380, 130] on div "1" at bounding box center [381, 129] width 11 height 9
click at [412, 130] on div "2" at bounding box center [414, 129] width 11 height 9
click at [412, 137] on div "6" at bounding box center [414, 141] width 11 height 9
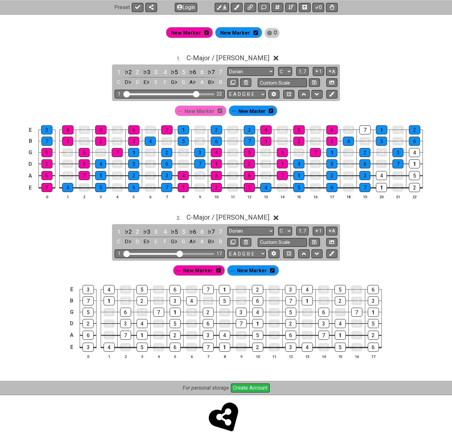
click at [198, 115] on span "New Marker" at bounding box center [200, 111] width 30 height 9
drag, startPoint x: 379, startPoint y: 187, endPoint x: 378, endPoint y: 177, distance: 10.1
click at [379, 186] on div "1" at bounding box center [381, 187] width 11 height 9
click at [378, 177] on div "4" at bounding box center [381, 175] width 11 height 9
click at [413, 177] on div "5" at bounding box center [414, 175] width 11 height 9
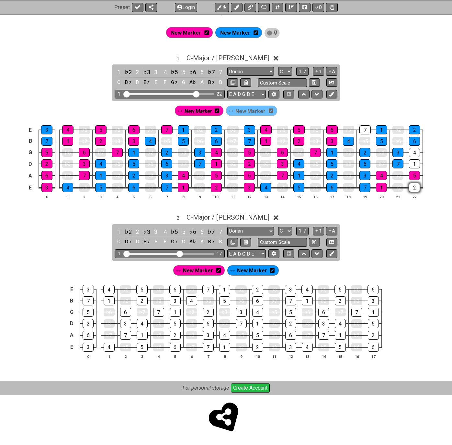
click at [413, 186] on div "2" at bounding box center [414, 187] width 11 height 9
click at [416, 163] on div "1" at bounding box center [414, 163] width 11 height 9
click at [414, 154] on div "4" at bounding box center [414, 152] width 11 height 9
click at [367, 131] on div "7" at bounding box center [364, 129] width 11 height 9
click at [236, 9] on icon at bounding box center [236, 7] width 5 height 5
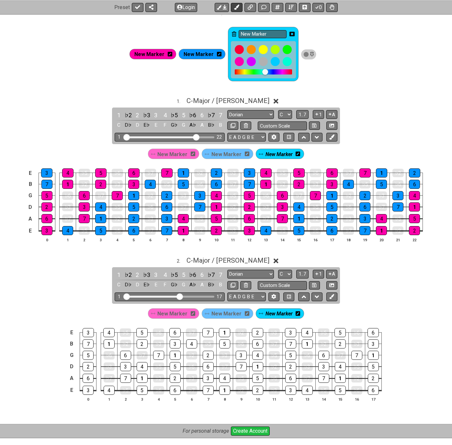
click at [235, 8] on icon at bounding box center [236, 7] width 5 height 5
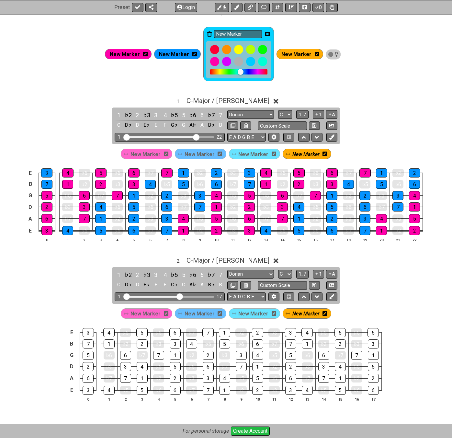
click at [265, 34] on icon at bounding box center [267, 34] width 5 height 5
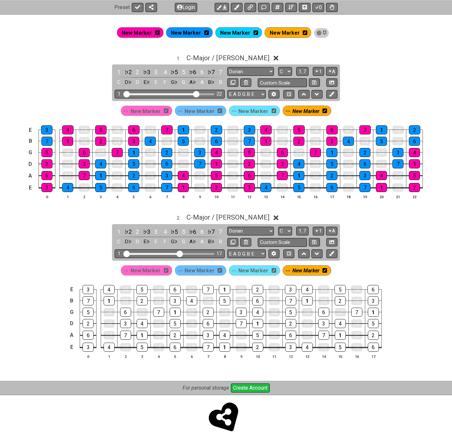
drag, startPoint x: 239, startPoint y: 33, endPoint x: 191, endPoint y: 35, distance: 48.6
click at [191, 35] on div "New Marker New Marker New Marker New Marker" at bounding box center [223, 33] width 219 height 14
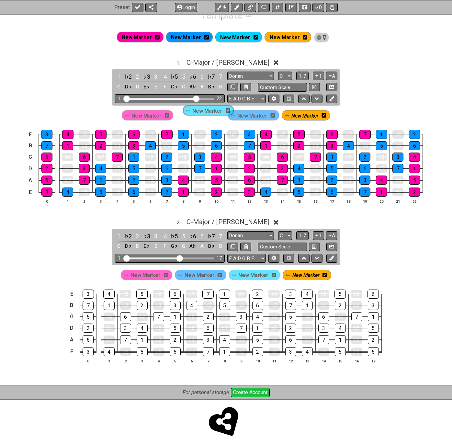
scroll to position [112, 0]
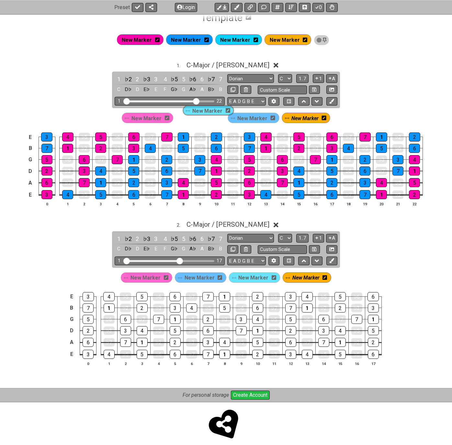
drag, startPoint x: 243, startPoint y: 111, endPoint x: 203, endPoint y: 111, distance: 40.1
click at [203, 111] on div "New Marker New Marker New Marker New Marker" at bounding box center [226, 116] width 452 height 16
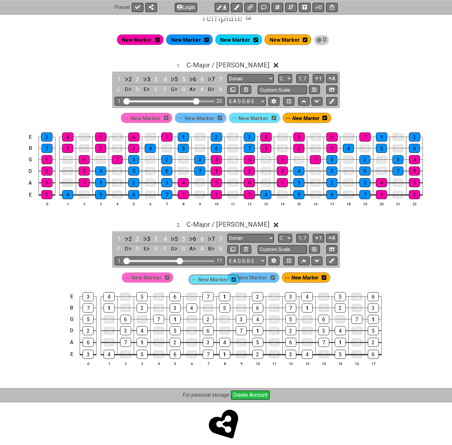
drag, startPoint x: 251, startPoint y: 278, endPoint x: 207, endPoint y: 281, distance: 43.5
click at [207, 281] on div "New Marker New Marker New Marker New Marker" at bounding box center [225, 277] width 211 height 13
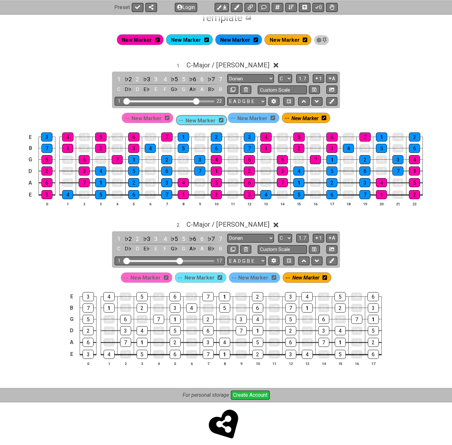
drag, startPoint x: 243, startPoint y: 118, endPoint x: 190, endPoint y: 121, distance: 53.9
click at [190, 121] on div "New Marker New Marker New Marker New Marker" at bounding box center [225, 117] width 211 height 13
click at [206, 41] on icon at bounding box center [206, 40] width 5 height 5
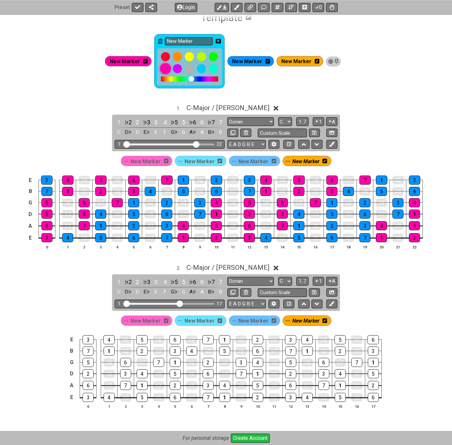
click at [166, 67] on div at bounding box center [165, 68] width 11 height 11
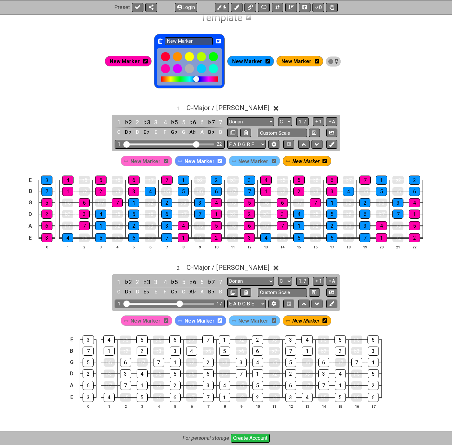
click at [193, 80] on div at bounding box center [196, 79] width 6 height 6
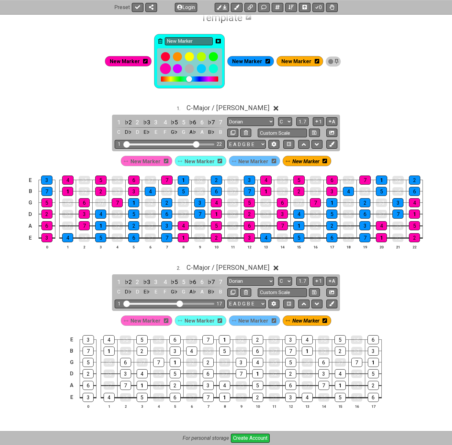
click at [167, 70] on div at bounding box center [165, 68] width 11 height 11
click at [164, 68] on div at bounding box center [165, 68] width 11 height 11
click at [166, 69] on div at bounding box center [165, 68] width 11 height 11
click at [165, 57] on div at bounding box center [165, 56] width 11 height 11
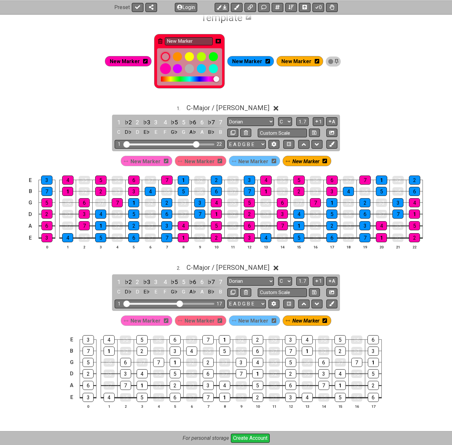
click at [164, 67] on div at bounding box center [165, 68] width 11 height 11
click at [179, 69] on div at bounding box center [177, 68] width 11 height 11
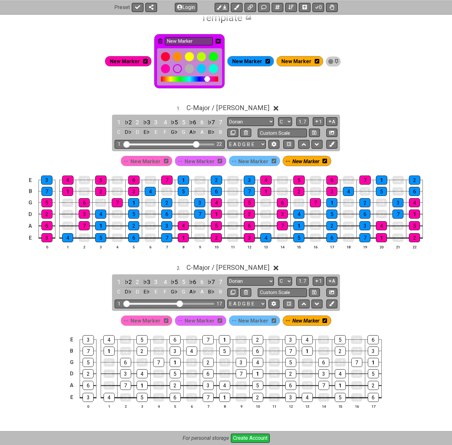
drag, startPoint x: 196, startPoint y: 41, endPoint x: 150, endPoint y: 42, distance: 45.3
click at [150, 42] on div "New Marker New Marker New Marker New Marker" at bounding box center [223, 61] width 243 height 57
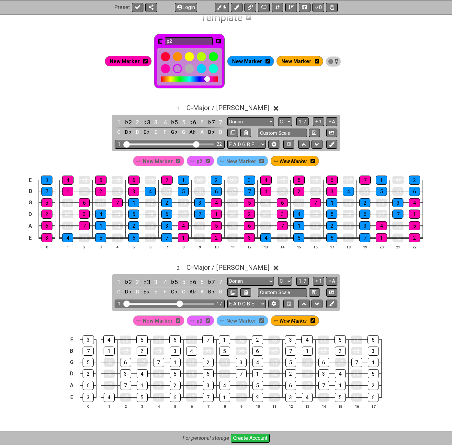
type input "p2"
click at [219, 41] on icon at bounding box center [218, 41] width 5 height 5
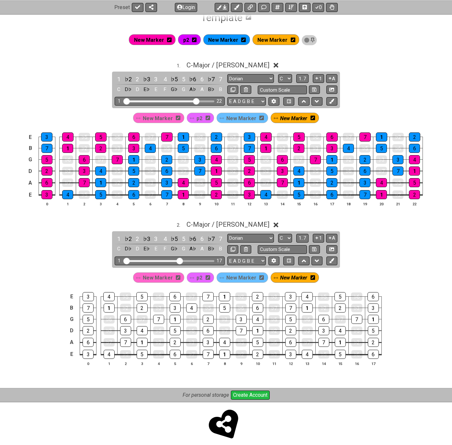
click at [198, 119] on span "p2" at bounding box center [200, 118] width 6 height 9
click at [218, 170] on div "1" at bounding box center [216, 170] width 11 height 9
click at [218, 162] on div "4" at bounding box center [216, 159] width 11 height 9
click at [246, 159] on div "5" at bounding box center [249, 159] width 11 height 9
drag, startPoint x: 246, startPoint y: 167, endPoint x: 251, endPoint y: 167, distance: 4.9
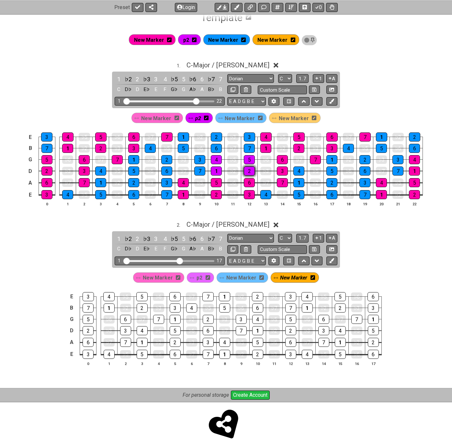
click at [246, 168] on div "2" at bounding box center [249, 170] width 11 height 9
click at [283, 167] on div "3" at bounding box center [282, 170] width 11 height 9
click at [284, 158] on div "6" at bounding box center [282, 159] width 11 height 9
click at [312, 158] on div "7" at bounding box center [315, 159] width 11 height 9
click at [412, 159] on div "4" at bounding box center [414, 159] width 11 height 9
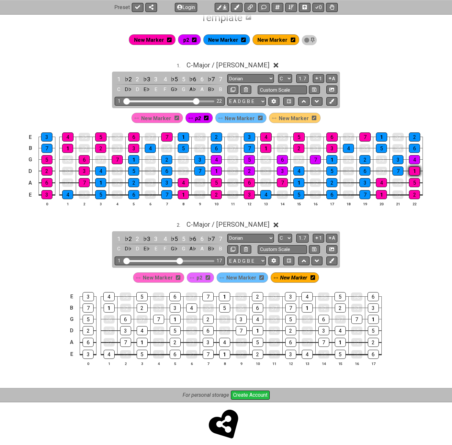
click at [413, 168] on div "1" at bounding box center [414, 170] width 11 height 9
click at [82, 169] on div "3" at bounding box center [84, 170] width 11 height 9
click at [51, 160] on div "5" at bounding box center [46, 159] width 11 height 9
click at [47, 170] on div "2" at bounding box center [46, 170] width 11 height 9
click at [83, 157] on div "6" at bounding box center [84, 159] width 11 height 9
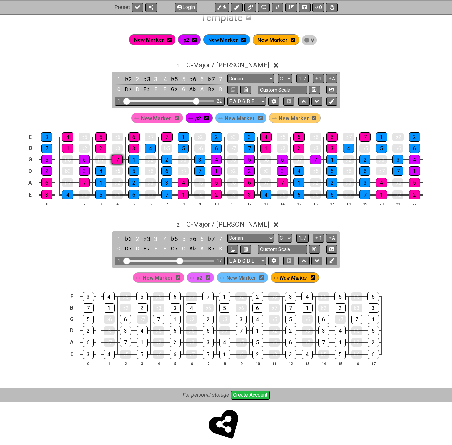
click at [115, 159] on div "7" at bounding box center [117, 159] width 11 height 9
drag, startPoint x: 287, startPoint y: 115, endPoint x: 294, endPoint y: 118, distance: 8.3
click at [287, 115] on span "New Marker" at bounding box center [294, 118] width 30 height 9
click at [291, 39] on icon at bounding box center [293, 40] width 5 height 5
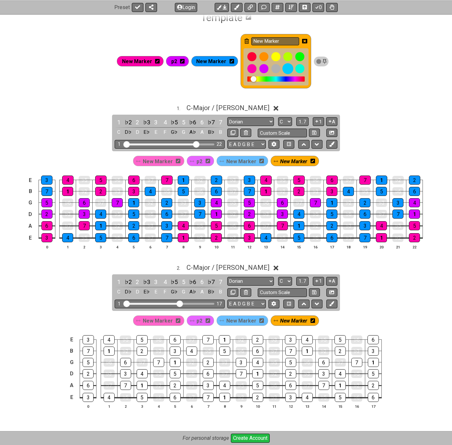
click at [290, 70] on div at bounding box center [287, 68] width 11 height 11
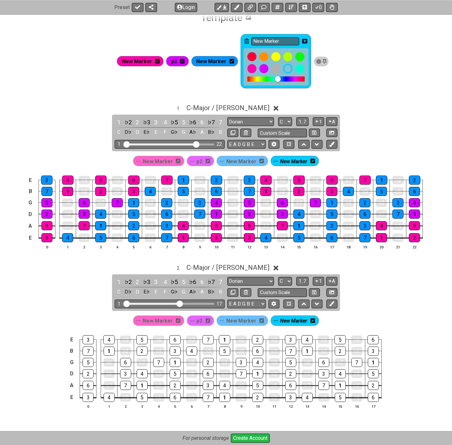
click at [303, 40] on icon at bounding box center [304, 41] width 5 height 5
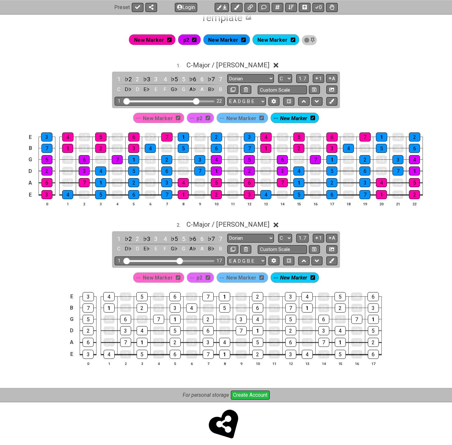
click at [291, 119] on span "New Marker" at bounding box center [293, 118] width 27 height 9
click at [292, 118] on span "New Marker" at bounding box center [294, 118] width 30 height 9
click at [331, 161] on div "1" at bounding box center [331, 159] width 11 height 9
click at [332, 168] on div "5" at bounding box center [331, 170] width 11 height 9
click at [362, 159] on div "2" at bounding box center [364, 159] width 11 height 9
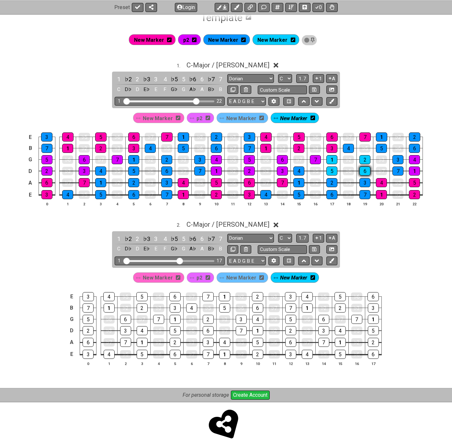
click at [363, 167] on div "6" at bounding box center [364, 170] width 11 height 9
click at [396, 156] on div "3" at bounding box center [397, 159] width 11 height 9
click at [397, 171] on div "7" at bounding box center [397, 170] width 11 height 9
click at [200, 171] on div "7" at bounding box center [199, 170] width 11 height 9
click at [197, 160] on div "3" at bounding box center [199, 159] width 11 height 9
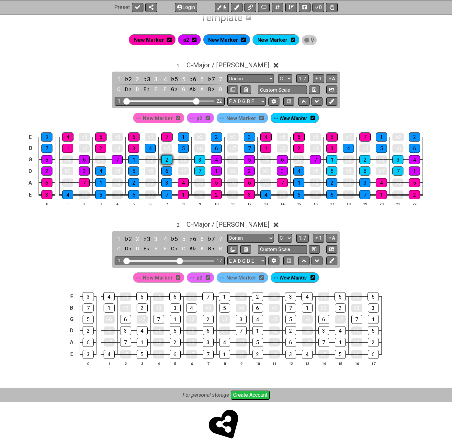
click at [164, 160] on div "2" at bounding box center [166, 159] width 11 height 9
click at [164, 170] on div "6" at bounding box center [166, 170] width 11 height 9
click at [134, 171] on div "5" at bounding box center [133, 170] width 11 height 9
drag, startPoint x: 135, startPoint y: 161, endPoint x: 129, endPoint y: 162, distance: 6.3
click at [135, 161] on div "1" at bounding box center [133, 159] width 11 height 9
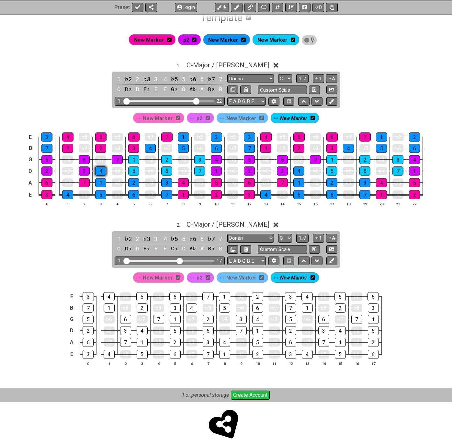
click at [96, 169] on div "4" at bounding box center [100, 170] width 11 height 9
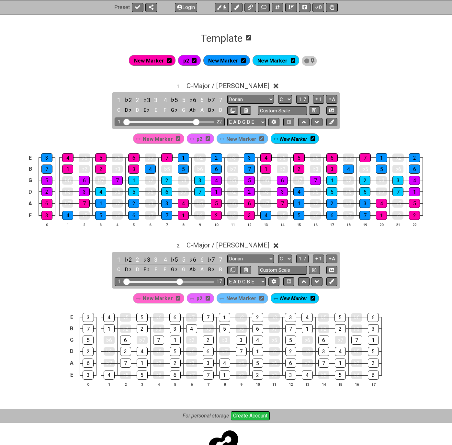
scroll to position [80, 0]
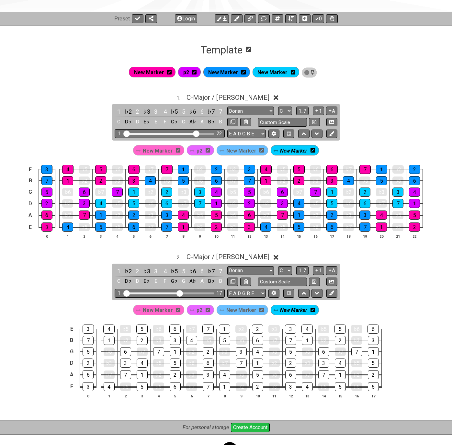
click at [171, 72] on icon at bounding box center [169, 72] width 5 height 5
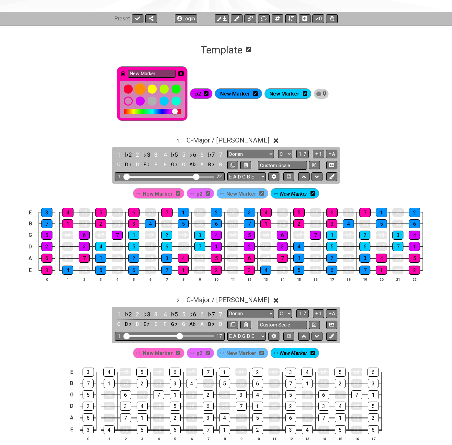
click at [140, 90] on div at bounding box center [140, 89] width 11 height 11
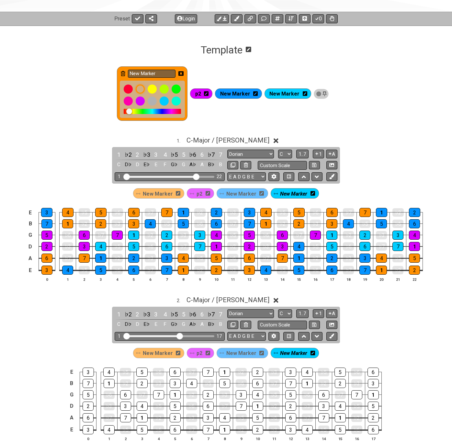
click at [209, 94] on icon at bounding box center [206, 93] width 5 height 5
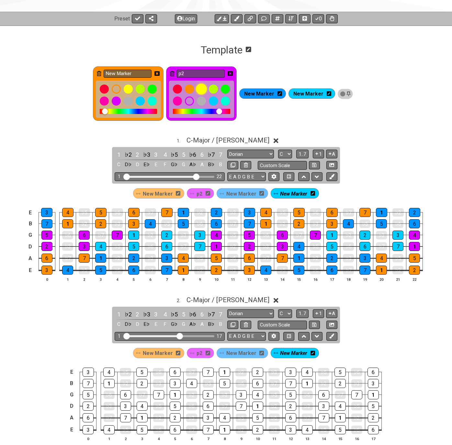
click at [204, 89] on div at bounding box center [201, 89] width 11 height 11
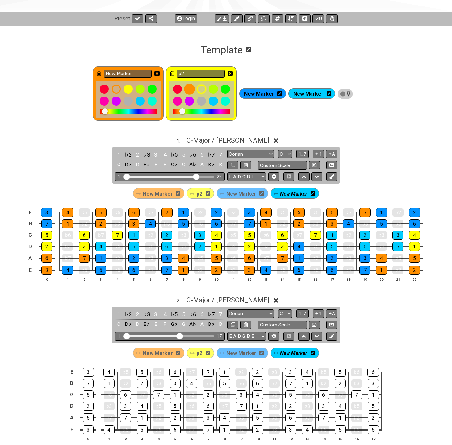
click at [190, 89] on div at bounding box center [189, 89] width 11 height 11
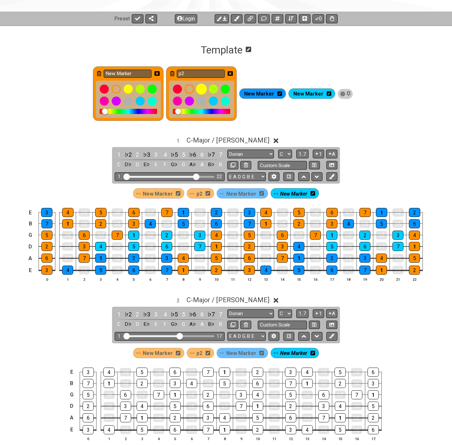
click at [203, 86] on div at bounding box center [201, 89] width 11 height 11
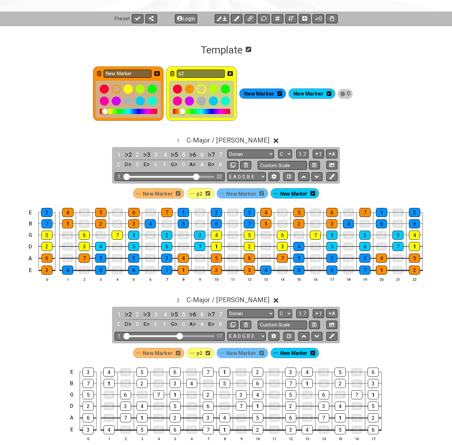
click at [280, 93] on icon at bounding box center [279, 93] width 5 height 5
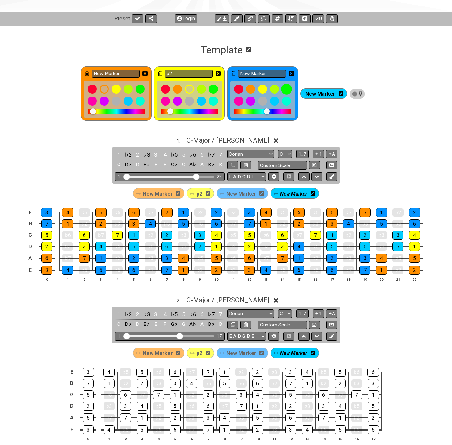
click at [286, 89] on div at bounding box center [286, 89] width 11 height 11
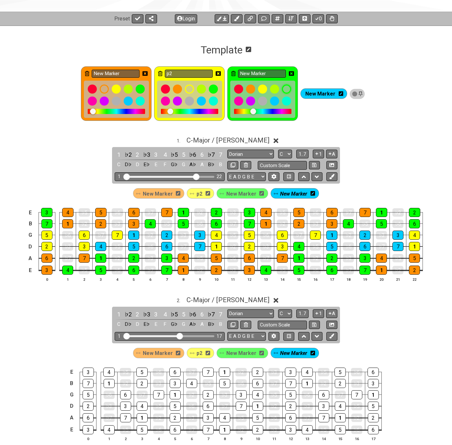
click at [339, 94] on icon at bounding box center [341, 93] width 5 height 5
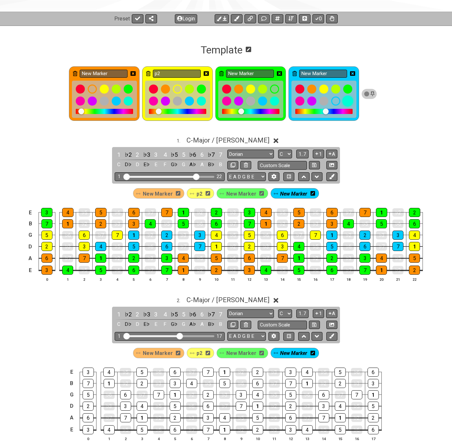
click at [348, 103] on div at bounding box center [347, 101] width 11 height 11
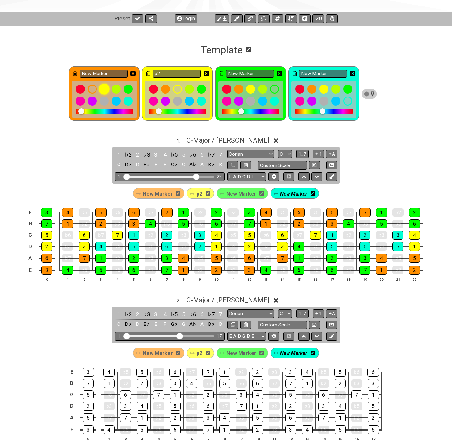
click at [105, 88] on div at bounding box center [104, 89] width 11 height 11
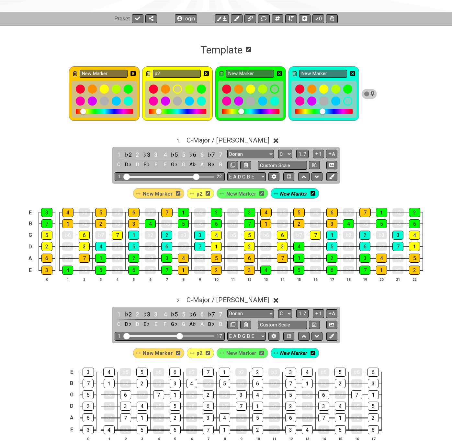
drag, startPoint x: 85, startPoint y: 110, endPoint x: 83, endPoint y: 115, distance: 5.7
click at [83, 115] on div at bounding box center [104, 99] width 65 height 37
click at [346, 89] on div at bounding box center [347, 89] width 11 height 11
click at [261, 75] on input "New Marker" at bounding box center [250, 74] width 48 height 8
drag, startPoint x: 260, startPoint y: 73, endPoint x: 228, endPoint y: 74, distance: 32.1
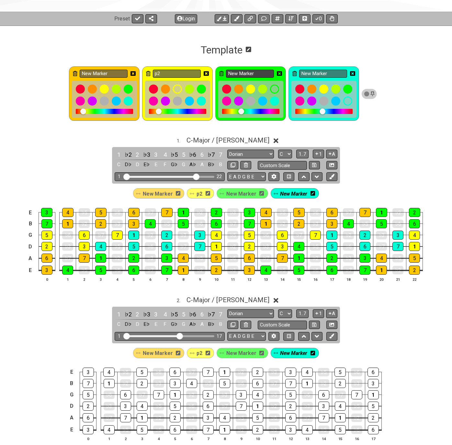
click at [228, 74] on input "New Marker" at bounding box center [250, 74] width 48 height 8
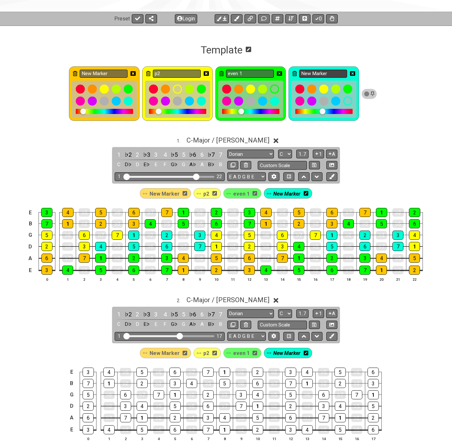
type input "even 1"
drag, startPoint x: 325, startPoint y: 74, endPoint x: 281, endPoint y: 75, distance: 44.0
click at [281, 75] on div "New Marker p2 even 1 New Marker" at bounding box center [223, 93] width 314 height 57
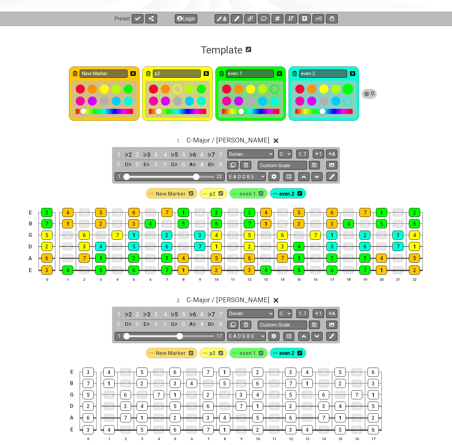
type input "even 2"
click at [347, 90] on div at bounding box center [347, 89] width 11 height 11
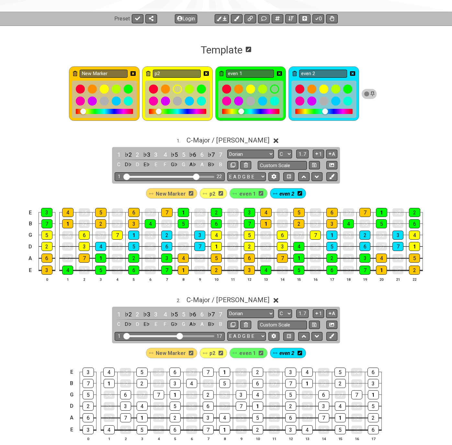
drag, startPoint x: 315, startPoint y: 111, endPoint x: 325, endPoint y: 111, distance: 9.7
click at [325, 111] on div at bounding box center [325, 111] width 6 height 6
click at [296, 247] on div "4" at bounding box center [298, 246] width 11 height 9
drag, startPoint x: 253, startPoint y: 74, endPoint x: 224, endPoint y: 73, distance: 28.5
click at [224, 73] on div "even 1" at bounding box center [250, 93] width 71 height 55
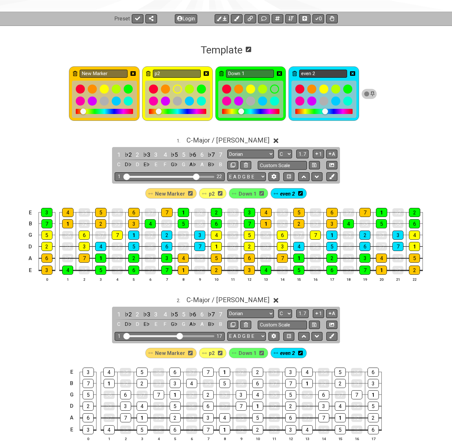
type input "Down 1"
click at [323, 72] on input "even 2" at bounding box center [323, 74] width 48 height 8
type input "e"
type input "Down 2"
drag, startPoint x: 114, startPoint y: 72, endPoint x: 85, endPoint y: 73, distance: 28.5
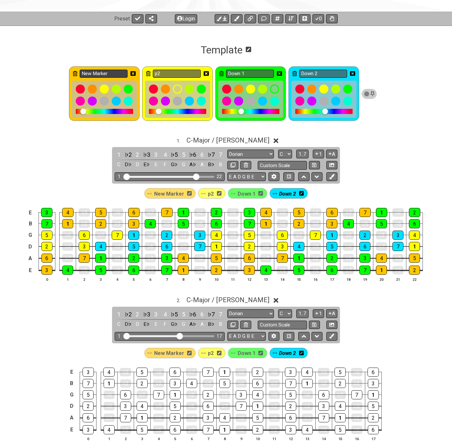
click at [85, 73] on input "New Marker" at bounding box center [104, 74] width 48 height 8
type input "N"
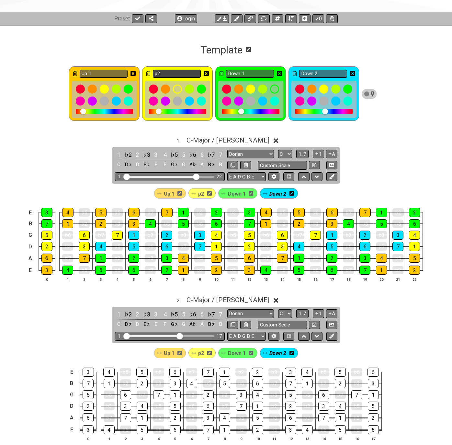
type input "Up 1"
drag, startPoint x: 168, startPoint y: 73, endPoint x: 153, endPoint y: 73, distance: 14.9
click at [153, 73] on input "p2" at bounding box center [177, 74] width 48 height 8
type input "Up 2"
click at [132, 73] on icon at bounding box center [132, 73] width 5 height 5
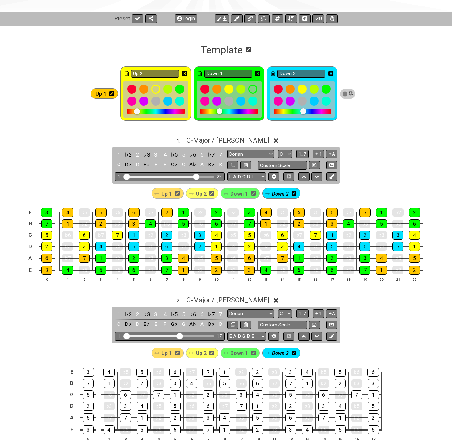
click at [184, 73] on icon at bounding box center [184, 73] width 5 height 5
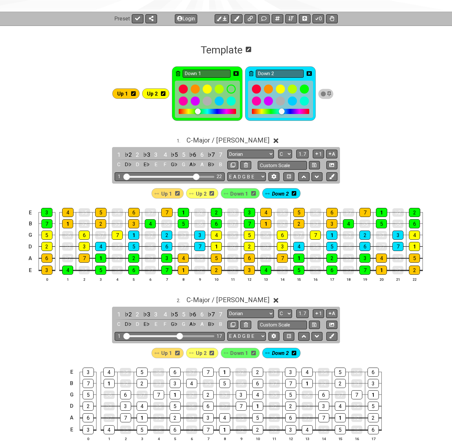
click at [237, 73] on icon at bounding box center [235, 73] width 5 height 5
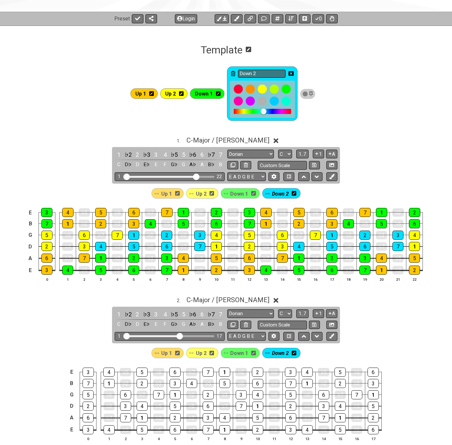
click at [290, 72] on icon at bounding box center [290, 73] width 5 height 5
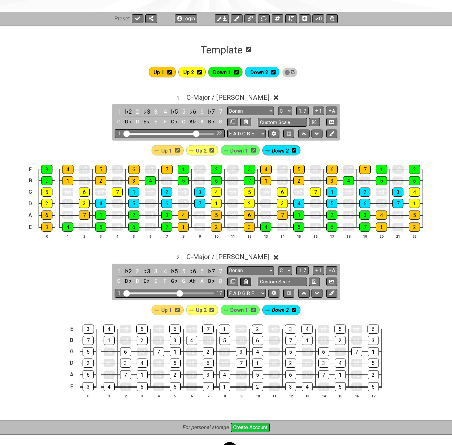
click at [244, 283] on icon at bounding box center [246, 281] width 4 height 5
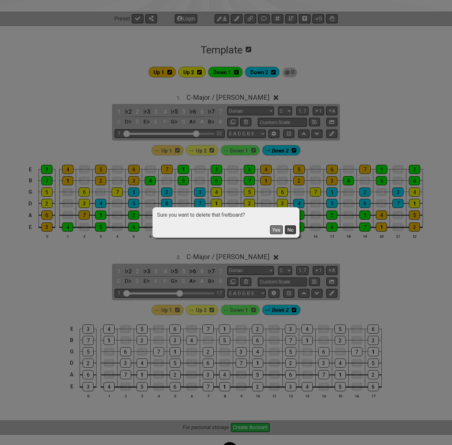
click at [292, 233] on button "No" at bounding box center [290, 229] width 11 height 9
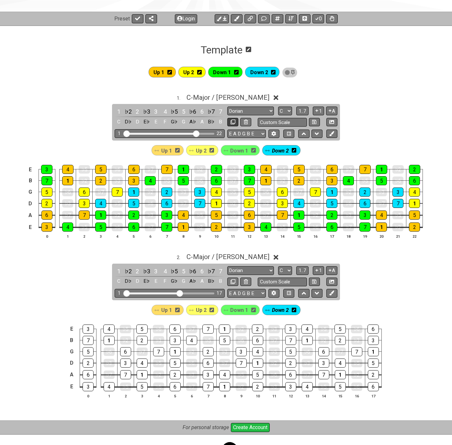
click at [231, 122] on icon at bounding box center [233, 121] width 5 height 5
select select "Major / [PERSON_NAME]"
select select "C"
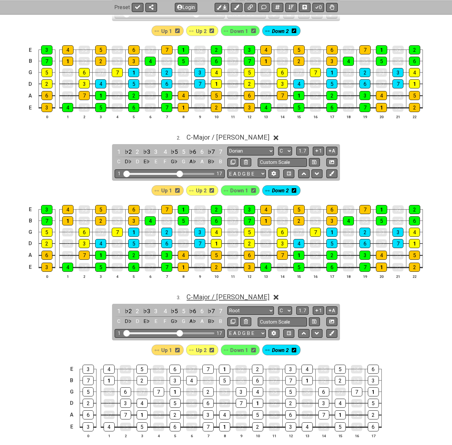
scroll to position [242, 0]
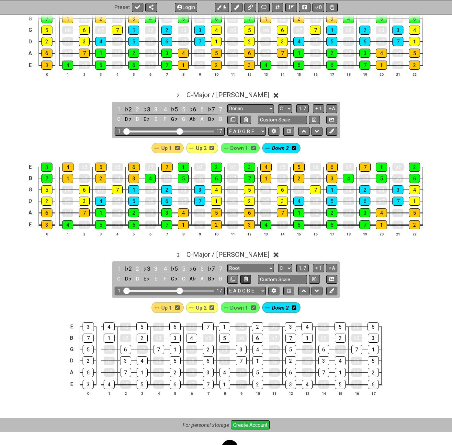
click at [247, 280] on icon at bounding box center [246, 278] width 4 height 5
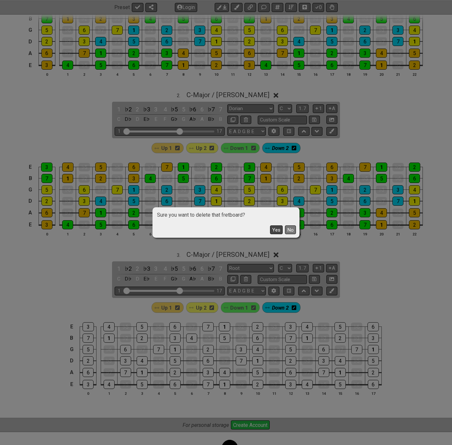
click at [276, 231] on button "Yes" at bounding box center [276, 229] width 13 height 9
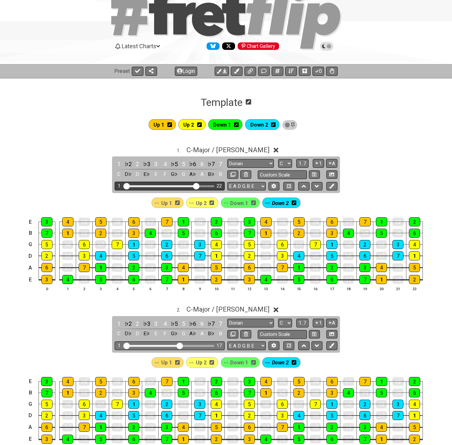
scroll to position [22, 0]
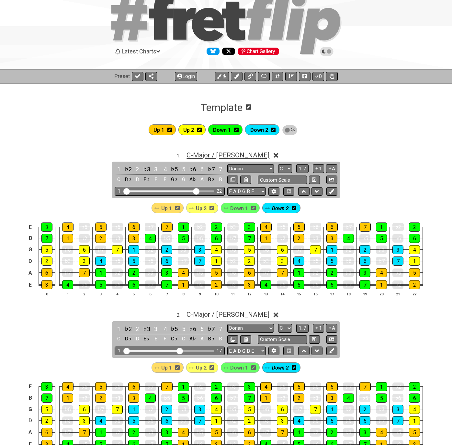
click at [224, 153] on span "C - Major / Ionian" at bounding box center [227, 155] width 83 height 8
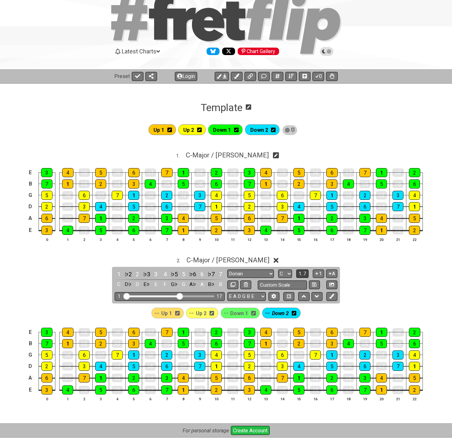
click at [302, 276] on span "1..7" at bounding box center [303, 274] width 8 height 6
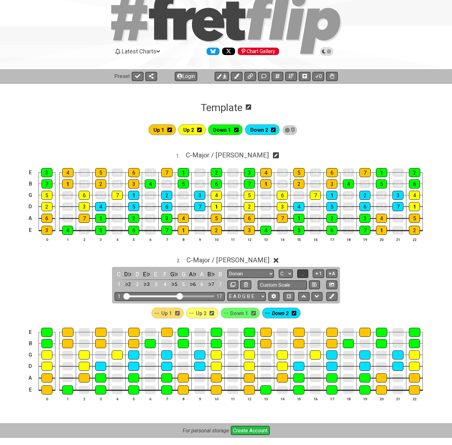
click at [301, 276] on span "..." at bounding box center [302, 274] width 3 height 6
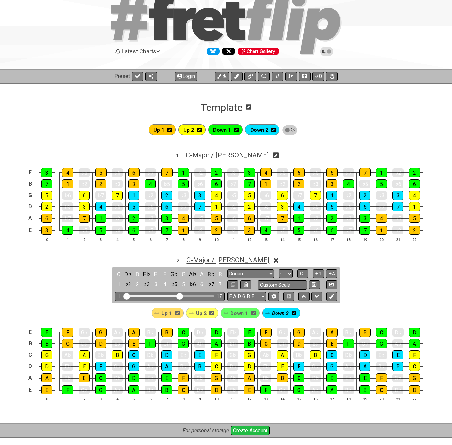
click at [235, 259] on span "C - Major / Ionian" at bounding box center [227, 260] width 83 height 8
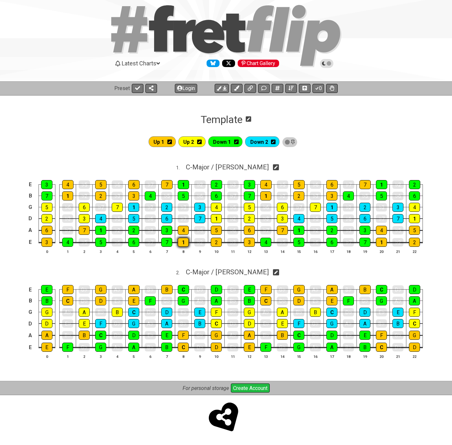
scroll to position [10, 0]
click at [168, 141] on icon at bounding box center [169, 142] width 5 height 5
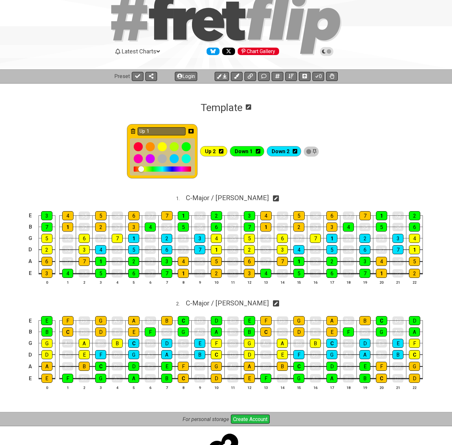
click at [220, 152] on icon at bounding box center [221, 151] width 5 height 5
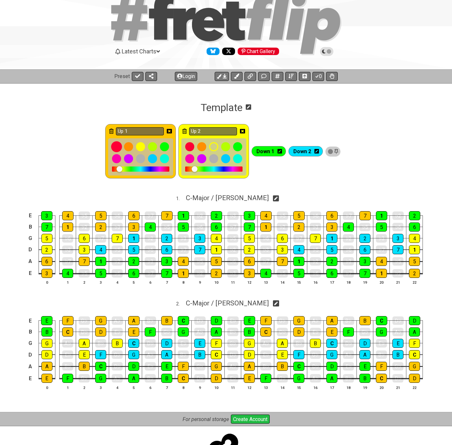
click at [118, 146] on div at bounding box center [116, 146] width 11 height 11
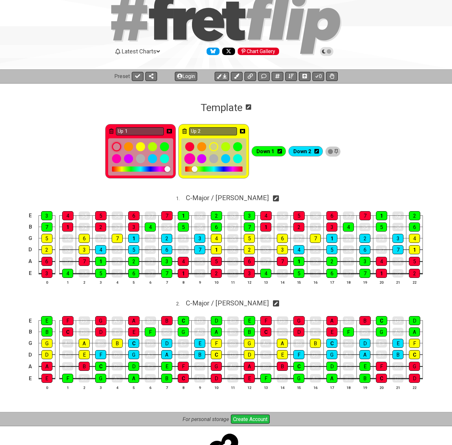
click at [188, 156] on div at bounding box center [189, 158] width 11 height 11
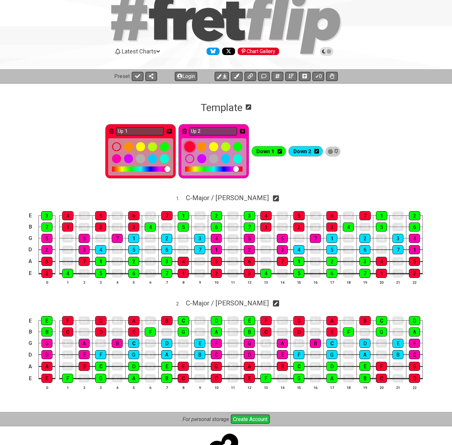
click at [190, 147] on div at bounding box center [189, 146] width 11 height 11
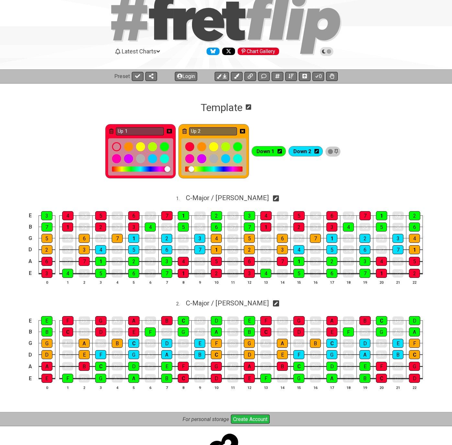
drag, startPoint x: 239, startPoint y: 169, endPoint x: 192, endPoint y: 171, distance: 46.7
click at [192, 171] on div at bounding box center [191, 169] width 6 height 6
click at [280, 151] on icon at bounding box center [279, 151] width 5 height 5
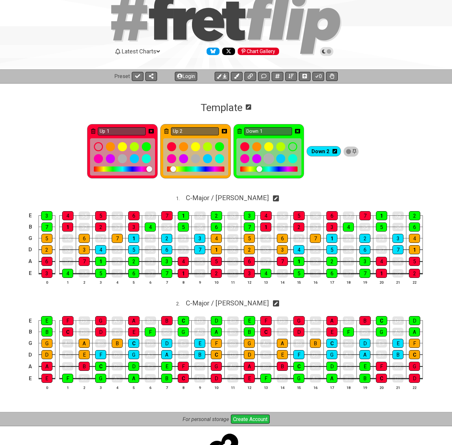
click at [268, 158] on div at bounding box center [268, 158] width 11 height 11
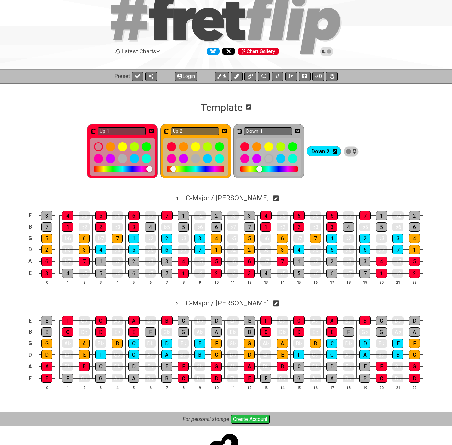
click at [336, 151] on icon at bounding box center [335, 151] width 5 height 5
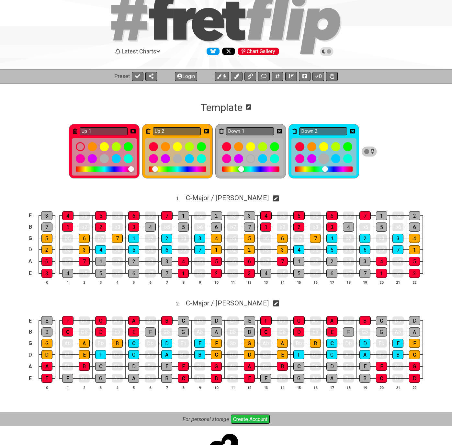
click at [325, 158] on div at bounding box center [323, 158] width 11 height 11
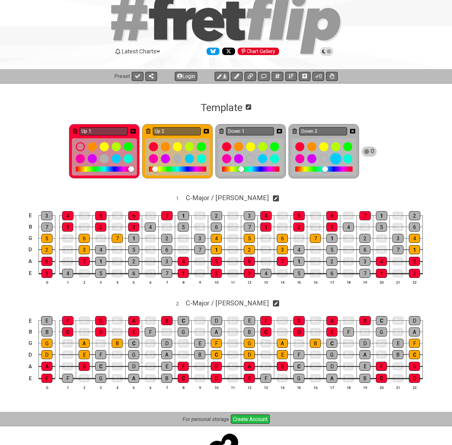
click at [336, 159] on div at bounding box center [335, 158] width 11 height 11
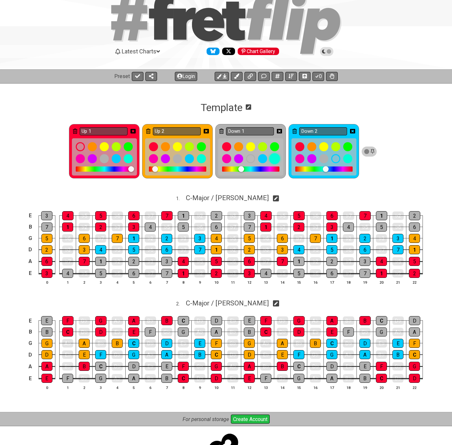
click at [274, 158] on div at bounding box center [274, 158] width 11 height 11
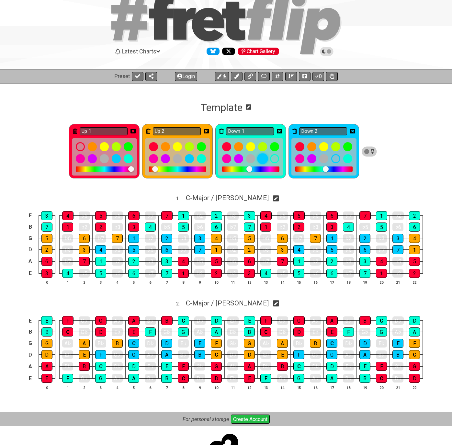
click at [263, 159] on div at bounding box center [262, 158] width 11 height 11
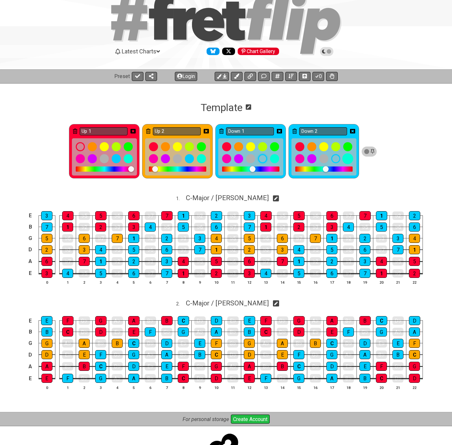
click at [347, 161] on div at bounding box center [347, 158] width 11 height 11
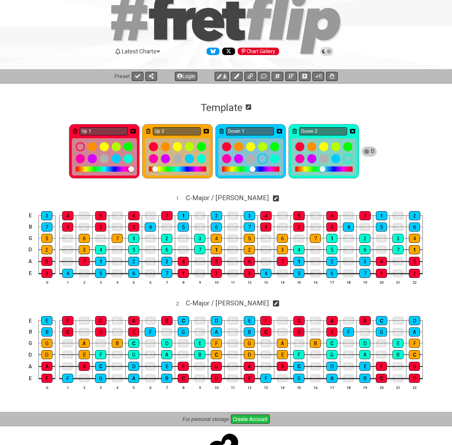
click at [263, 158] on div at bounding box center [262, 158] width 11 height 11
click at [274, 160] on div at bounding box center [274, 158] width 11 height 11
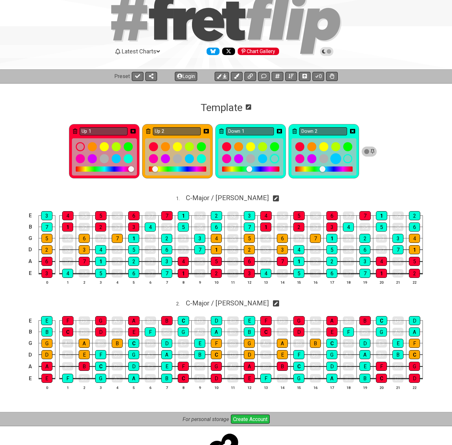
click at [336, 161] on div at bounding box center [335, 158] width 11 height 11
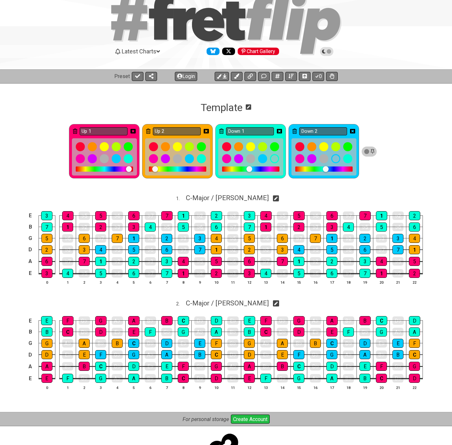
click at [129, 169] on div at bounding box center [129, 169] width 6 height 6
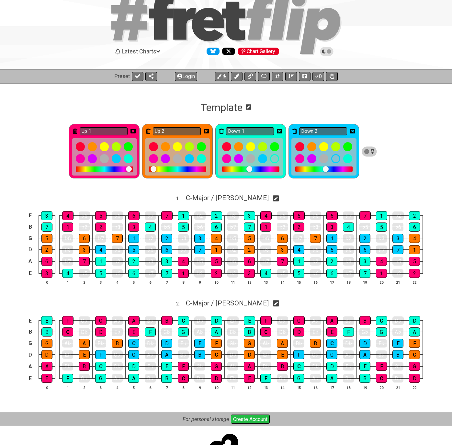
click at [153, 169] on div at bounding box center [154, 169] width 6 height 6
click at [202, 169] on div at bounding box center [177, 168] width 57 height 5
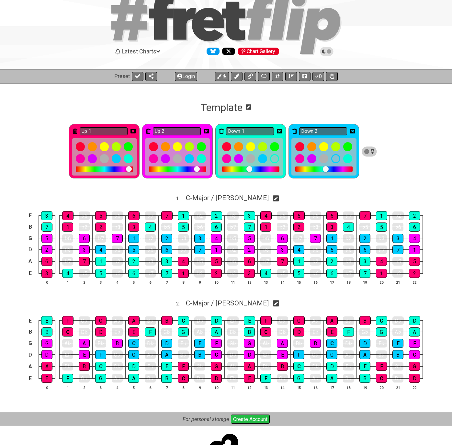
drag, startPoint x: 202, startPoint y: 169, endPoint x: 197, endPoint y: 169, distance: 4.9
click at [197, 169] on div at bounding box center [197, 169] width 6 height 6
click at [152, 159] on div at bounding box center [153, 158] width 11 height 11
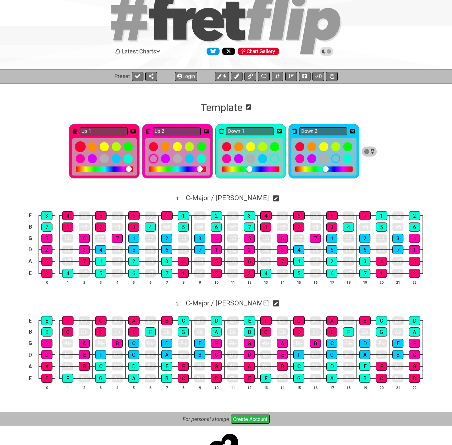
click at [79, 146] on div at bounding box center [80, 146] width 11 height 11
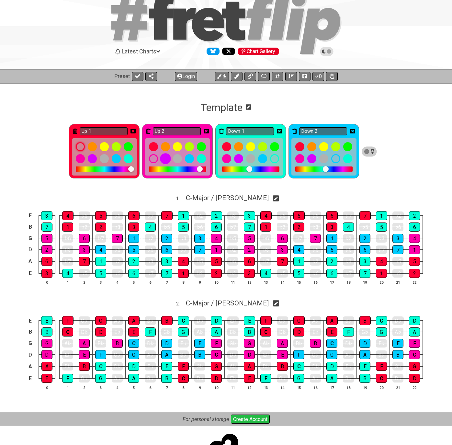
click at [168, 161] on div at bounding box center [165, 158] width 11 height 11
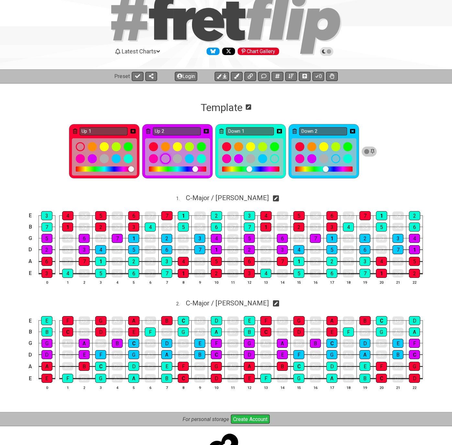
click at [167, 161] on div at bounding box center [165, 158] width 11 height 11
click at [80, 158] on div at bounding box center [80, 158] width 11 height 11
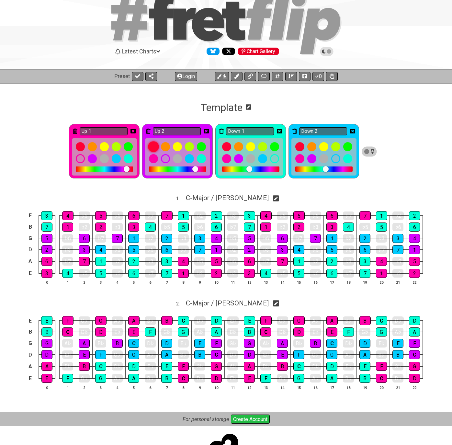
click at [154, 147] on div at bounding box center [153, 146] width 11 height 11
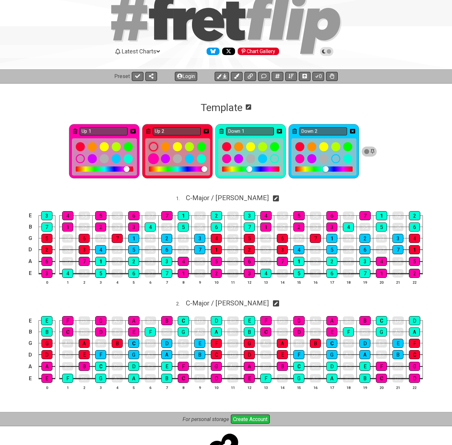
click at [153, 160] on div at bounding box center [153, 158] width 11 height 11
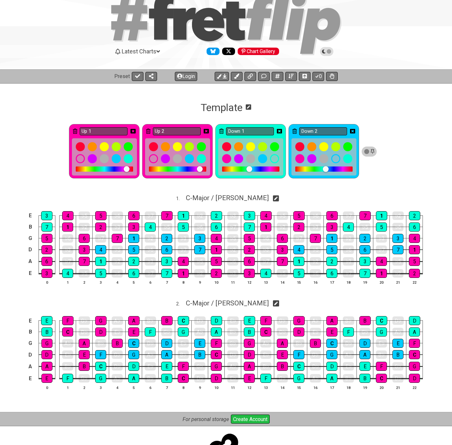
drag, startPoint x: 126, startPoint y: 169, endPoint x: 84, endPoint y: 169, distance: 41.4
click at [124, 169] on div at bounding box center [127, 169] width 6 height 6
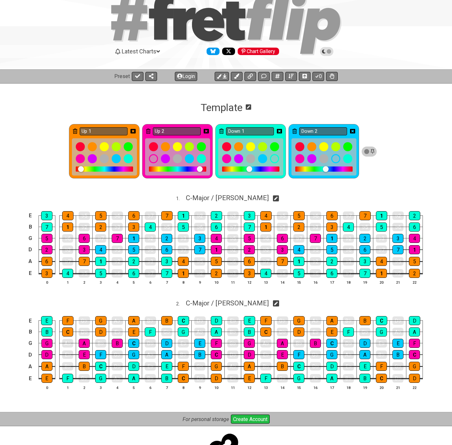
click at [81, 172] on div at bounding box center [81, 169] width 6 height 6
click at [152, 147] on div at bounding box center [153, 146] width 11 height 11
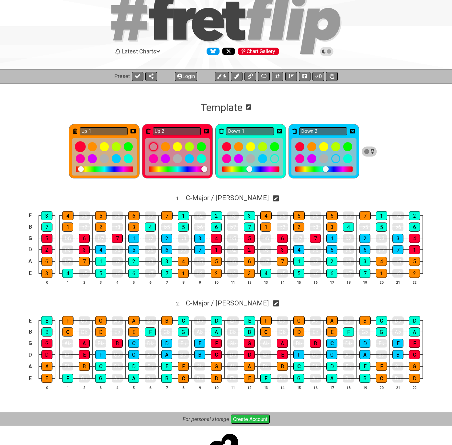
click at [80, 147] on div at bounding box center [80, 146] width 11 height 11
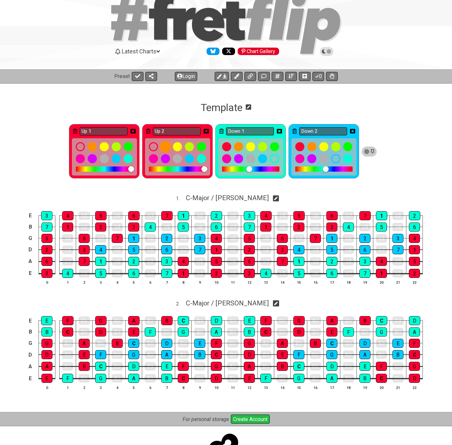
click at [168, 150] on div at bounding box center [165, 146] width 11 height 11
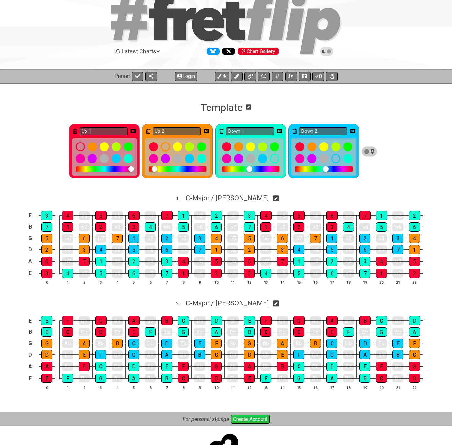
click at [133, 131] on icon at bounding box center [132, 131] width 5 height 5
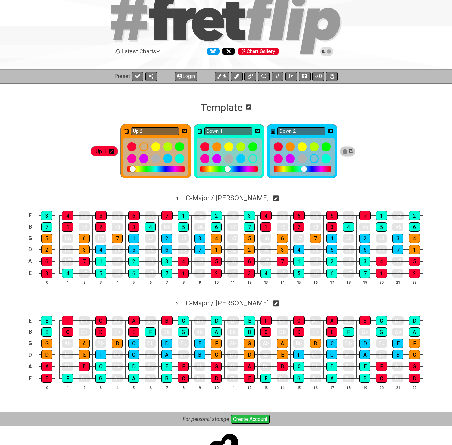
click at [185, 132] on icon at bounding box center [184, 131] width 5 height 5
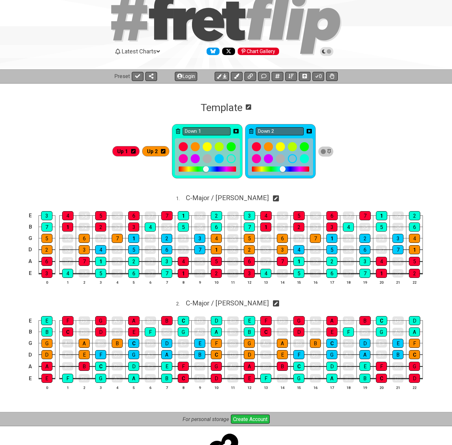
click at [236, 131] on icon at bounding box center [235, 131] width 5 height 5
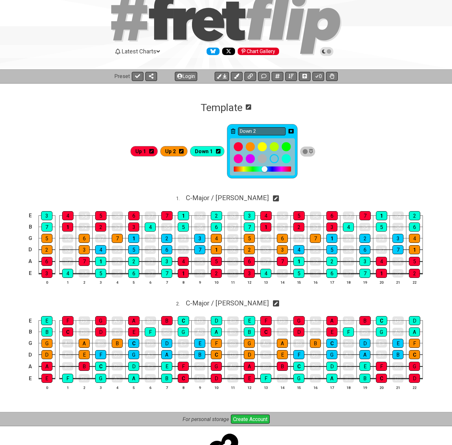
click at [291, 131] on icon at bounding box center [290, 131] width 5 height 5
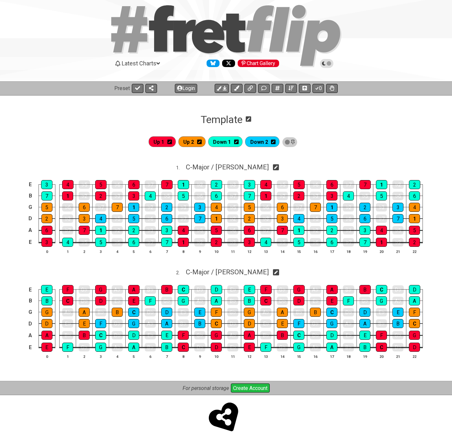
click at [248, 120] on icon at bounding box center [249, 119] width 6 height 6
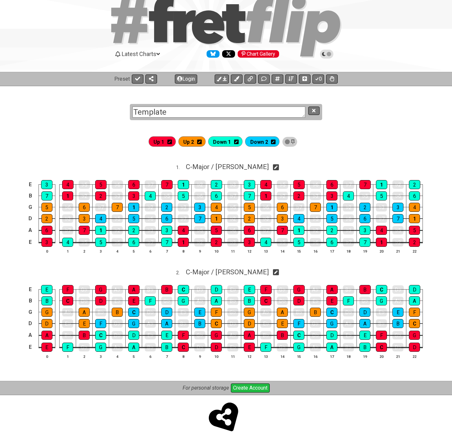
click at [217, 114] on textarea "Template" at bounding box center [218, 112] width 173 height 11
type textarea "Two string interval patterns"
click at [316, 112] on button at bounding box center [313, 111] width 11 height 9
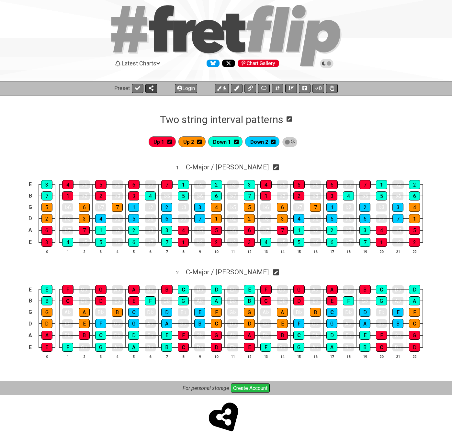
click at [151, 92] on button at bounding box center [151, 88] width 12 height 9
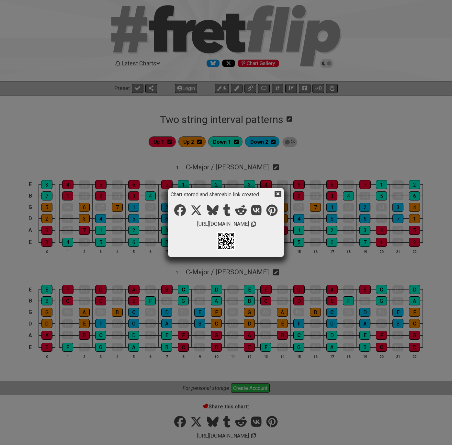
click at [280, 193] on icon at bounding box center [278, 194] width 7 height 6
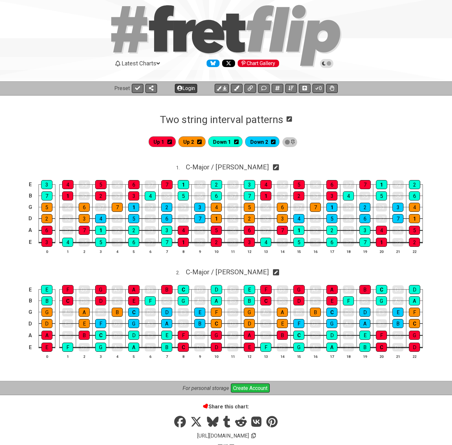
click at [191, 90] on button "Login" at bounding box center [186, 88] width 22 height 9
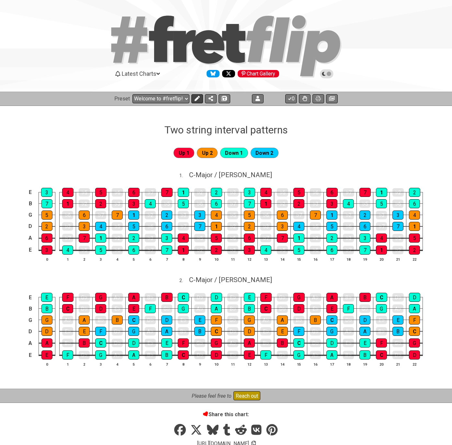
click at [197, 97] on icon at bounding box center [197, 98] width 5 height 5
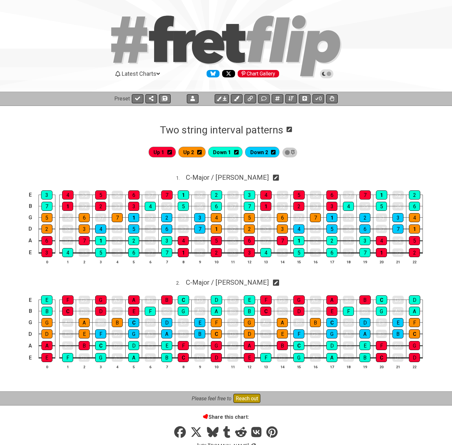
click at [169, 152] on icon at bounding box center [169, 152] width 5 height 5
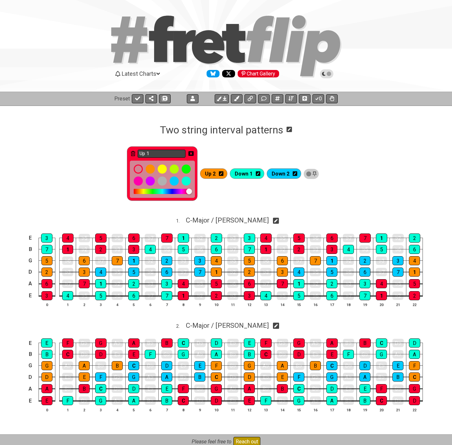
click at [175, 152] on input "Up 1" at bounding box center [162, 154] width 48 height 8
type input "Up"
click at [221, 174] on icon at bounding box center [221, 173] width 5 height 5
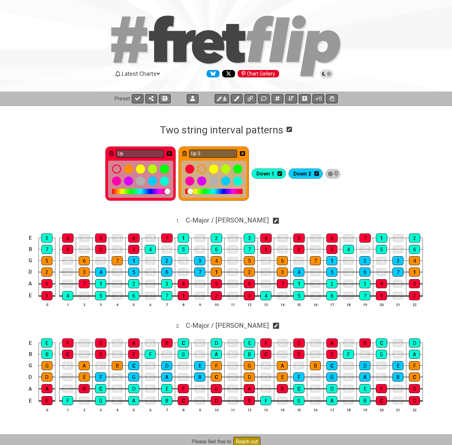
click at [214, 158] on div "Up 2" at bounding box center [213, 173] width 71 height 55
click at [214, 157] on input "Up 2" at bounding box center [213, 154] width 48 height 8
type input "Up"
click at [279, 175] on icon at bounding box center [279, 173] width 5 height 5
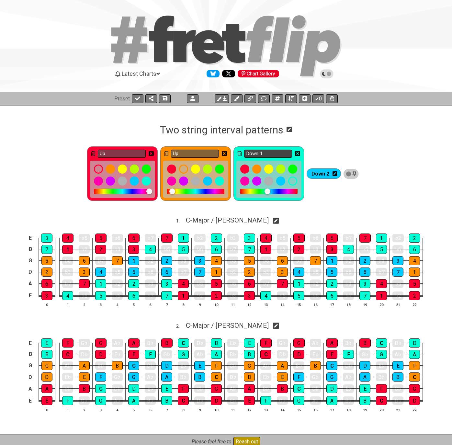
click at [268, 152] on input "Down 1" at bounding box center [268, 154] width 48 height 8
type input "Down"
click at [333, 174] on icon at bounding box center [335, 173] width 5 height 5
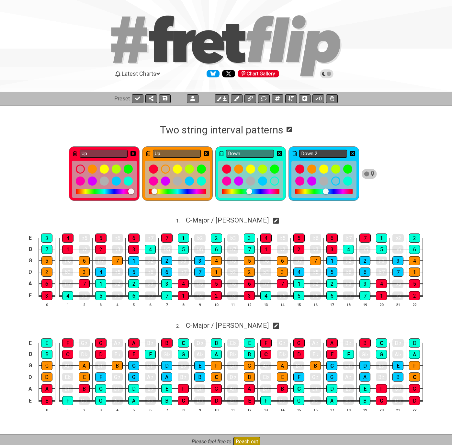
click at [322, 153] on input "Down 2" at bounding box center [323, 154] width 48 height 8
type input "Down"
click at [132, 153] on icon at bounding box center [132, 153] width 5 height 5
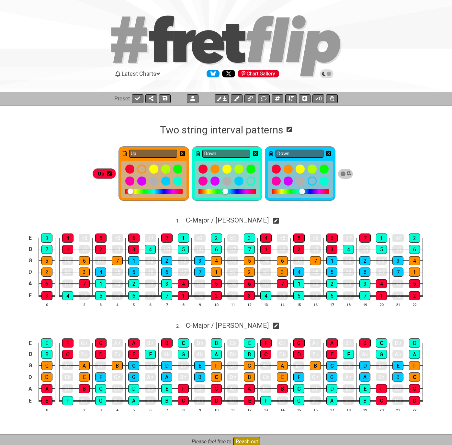
click at [182, 153] on icon at bounding box center [182, 153] width 5 height 5
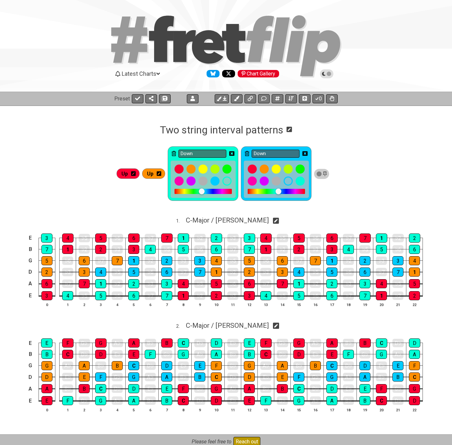
click at [232, 152] on icon at bounding box center [231, 153] width 5 height 5
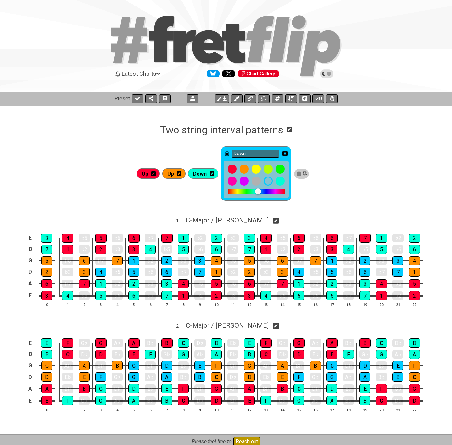
click at [283, 152] on icon at bounding box center [284, 153] width 5 height 5
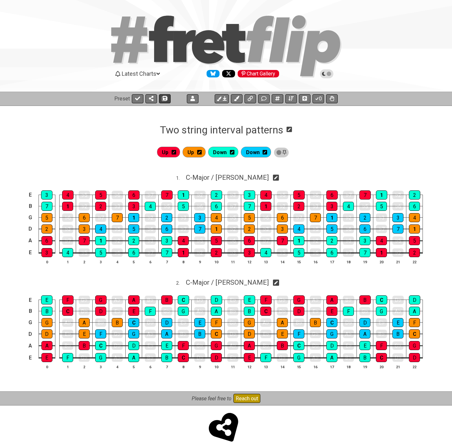
click at [163, 98] on icon at bounding box center [165, 98] width 5 height 5
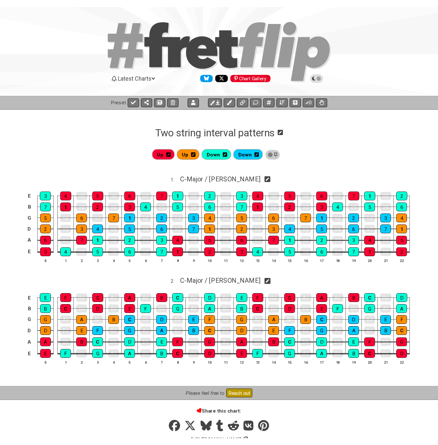
scroll to position [32, 0]
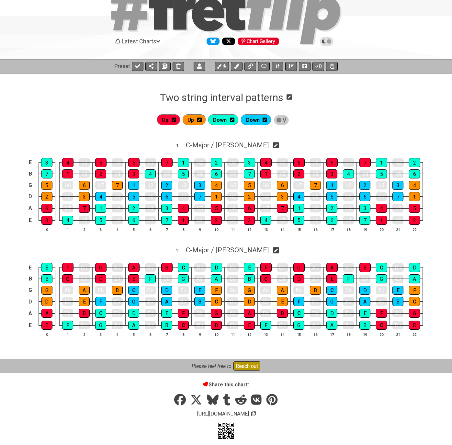
click at [136, 63] on button at bounding box center [138, 66] width 12 height 9
select select "/02KS6CTX"
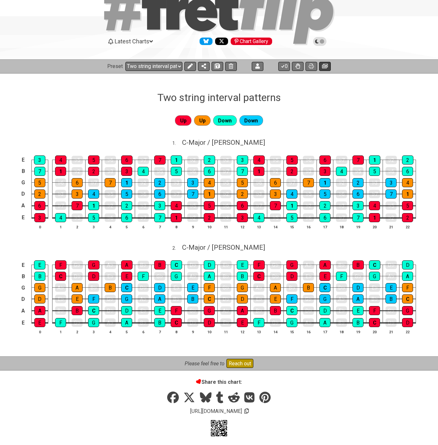
click at [325, 64] on icon at bounding box center [325, 65] width 6 height 5
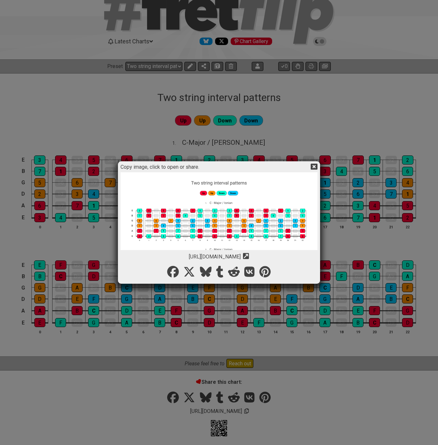
click at [237, 206] on img at bounding box center [218, 234] width 197 height 125
click at [316, 167] on icon at bounding box center [313, 167] width 7 height 6
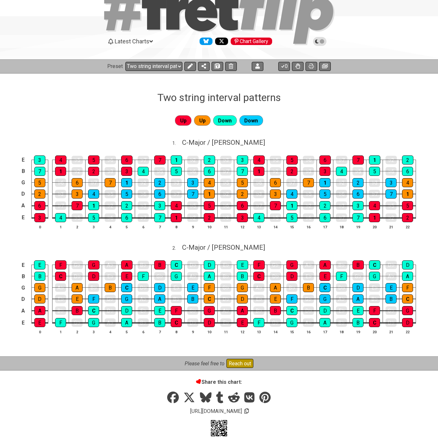
click at [356, 108] on div "Up Up Down Down 1 . C - Major / Ionian E 3 4 ♭5 5 ♭6 6 ♭7 7 1 ♭2 2 ♭3 3 4 ♭5 5 …" at bounding box center [219, 230] width 438 height 253
